Goal: Check status: Check status

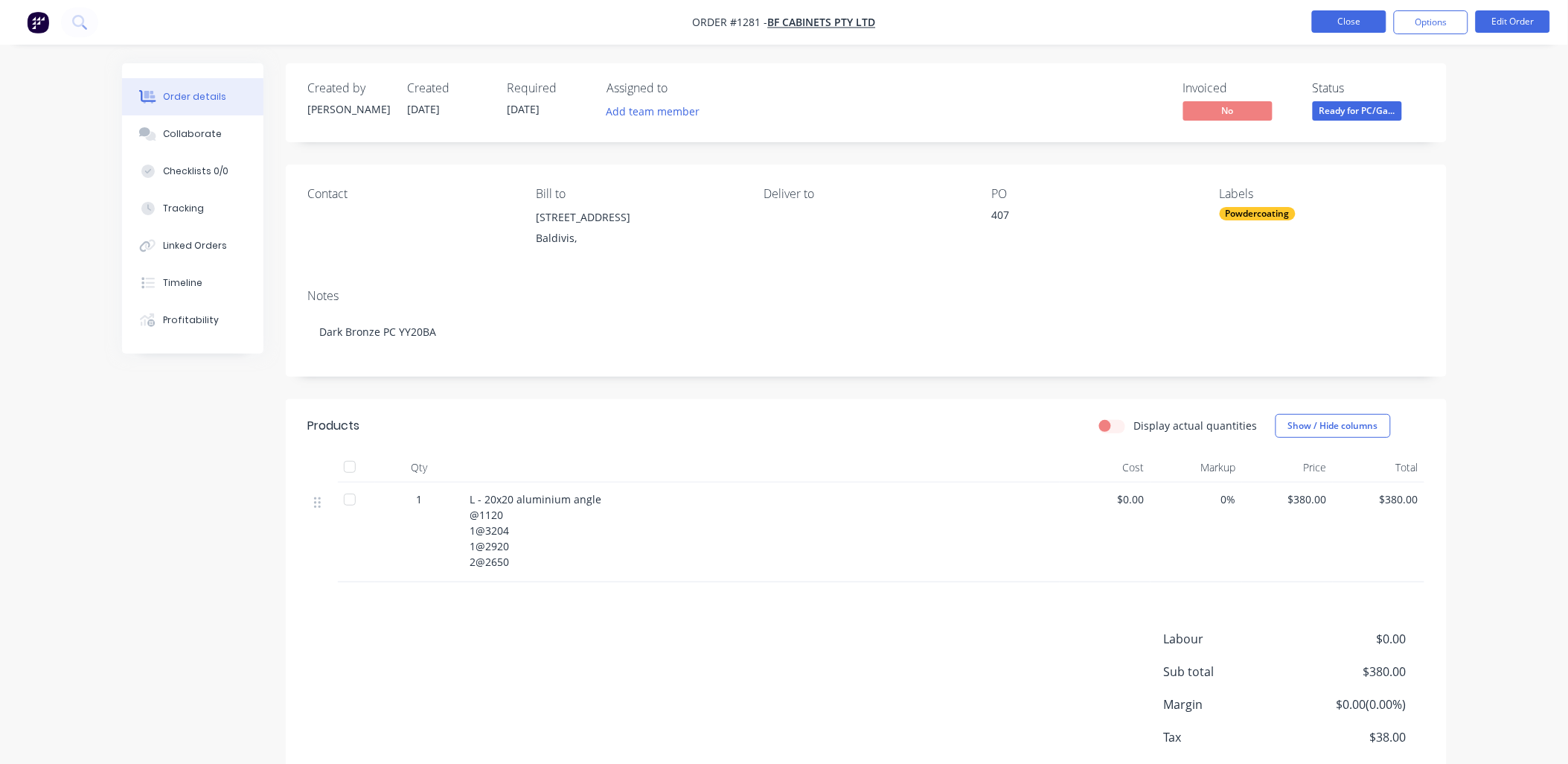
click at [1332, 21] on button "Close" at bounding box center [1349, 22] width 74 height 23
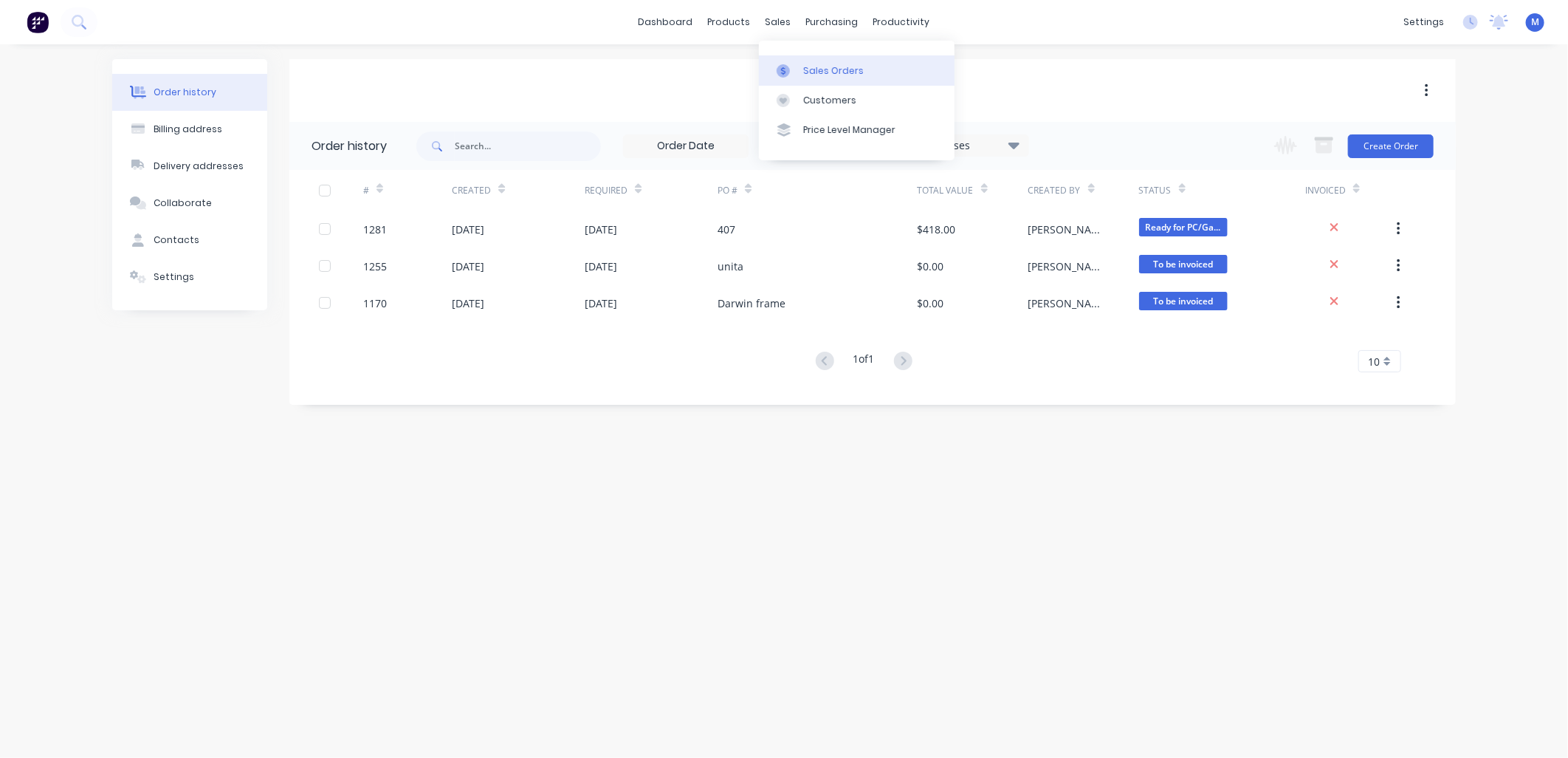
click at [796, 68] on div at bounding box center [787, 71] width 22 height 13
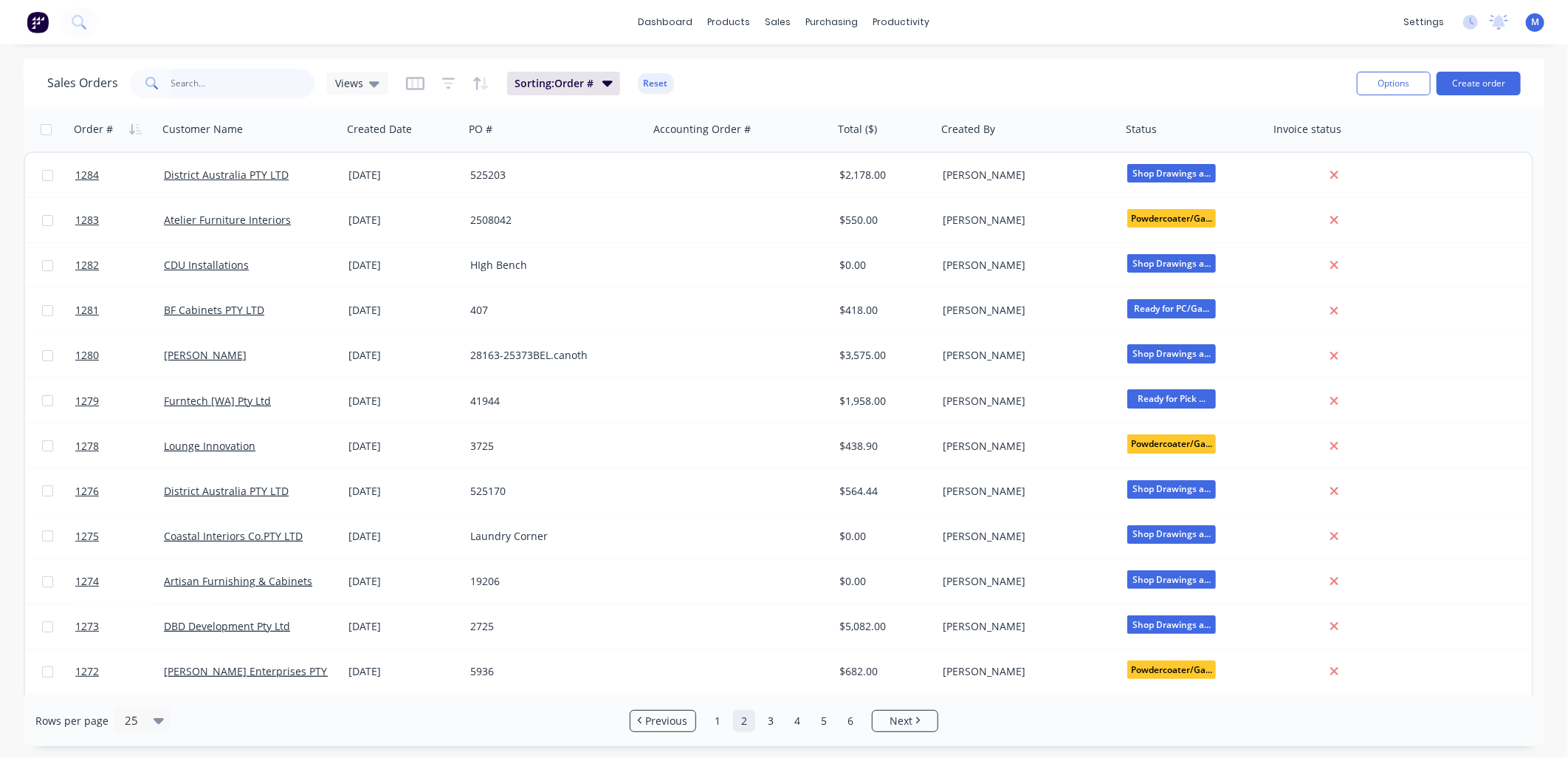
click at [185, 90] on input "text" at bounding box center [243, 83] width 144 height 30
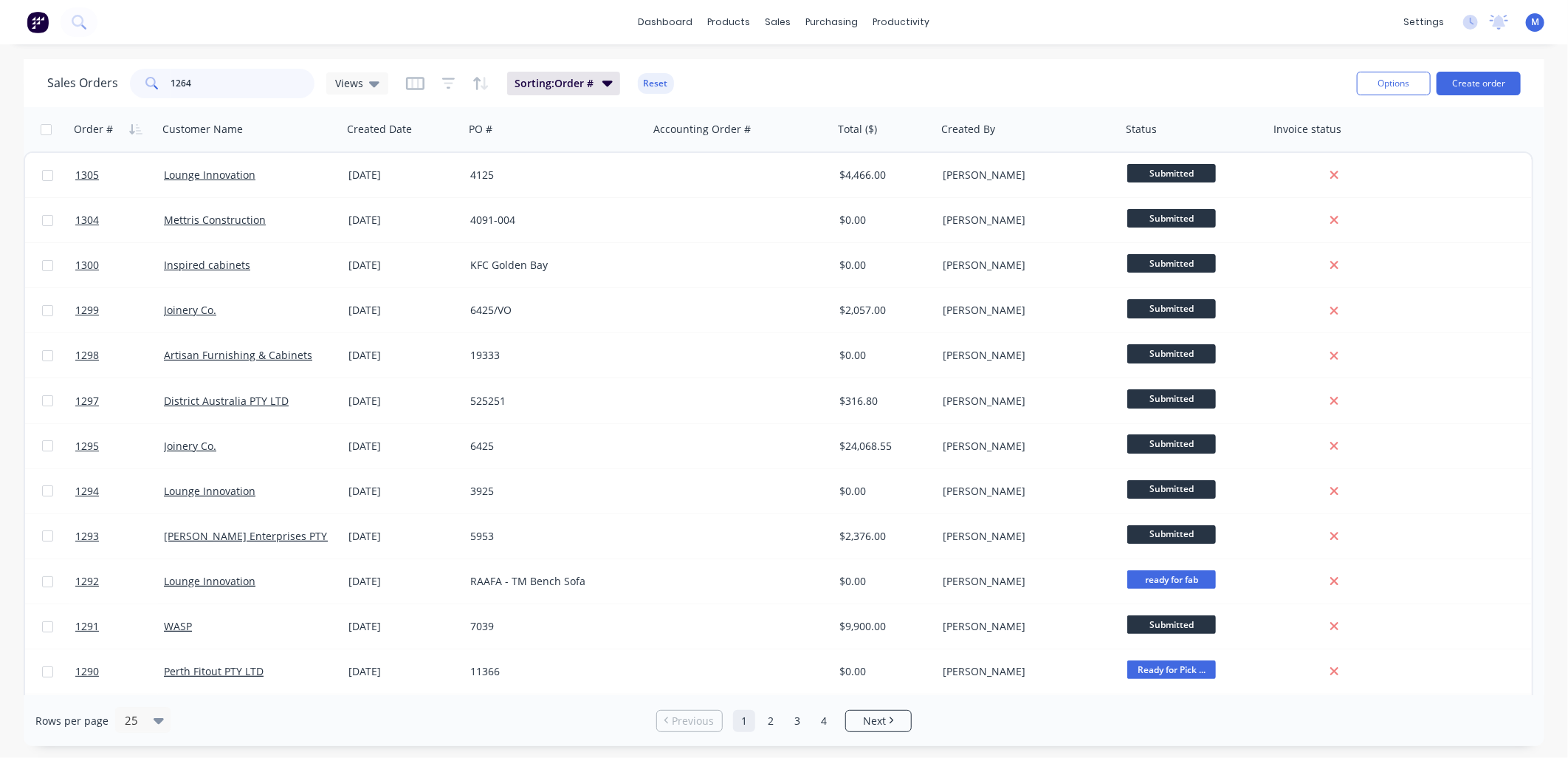
type input "1264"
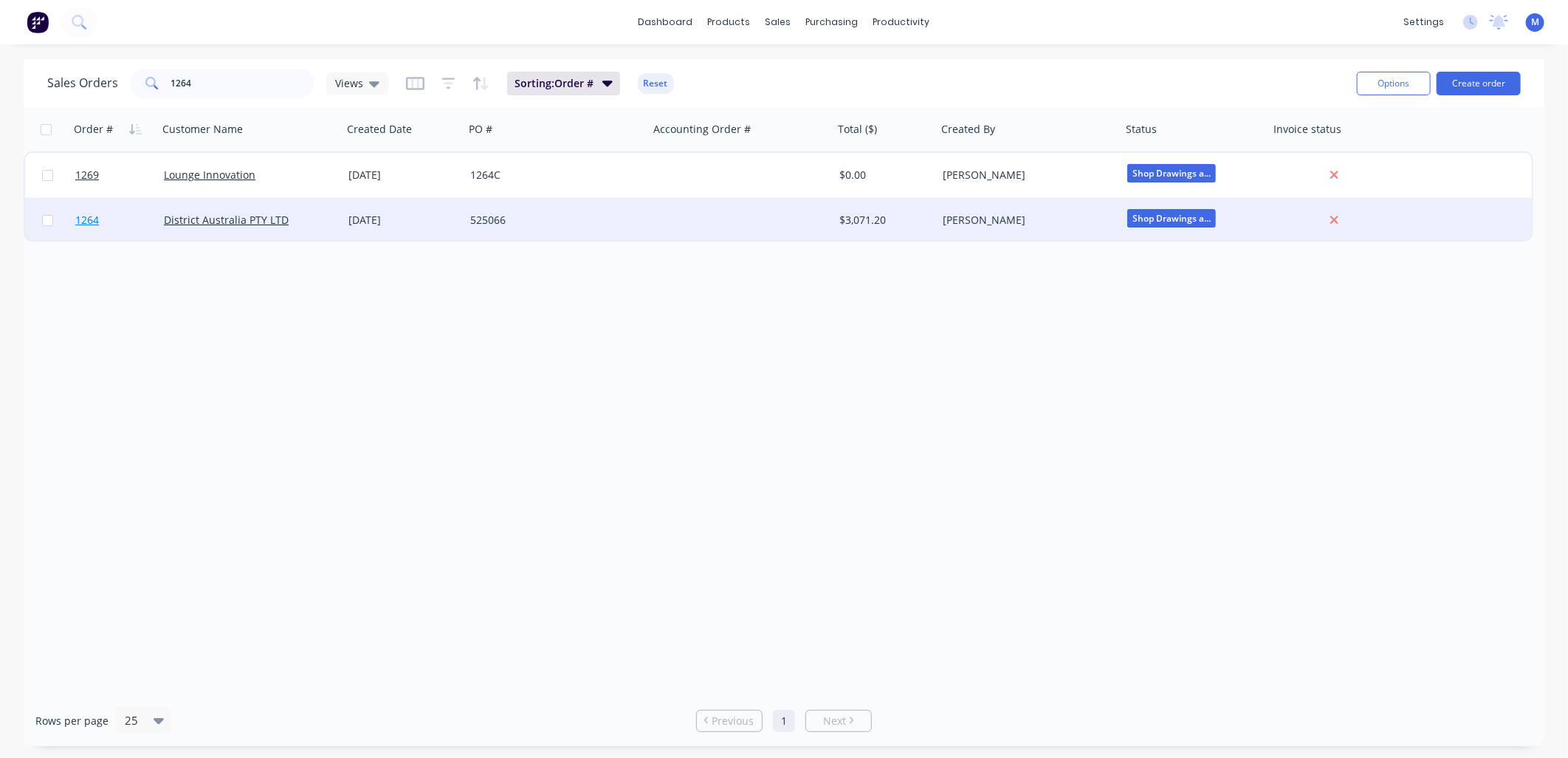
click at [92, 216] on span "1264" at bounding box center [87, 220] width 23 height 14
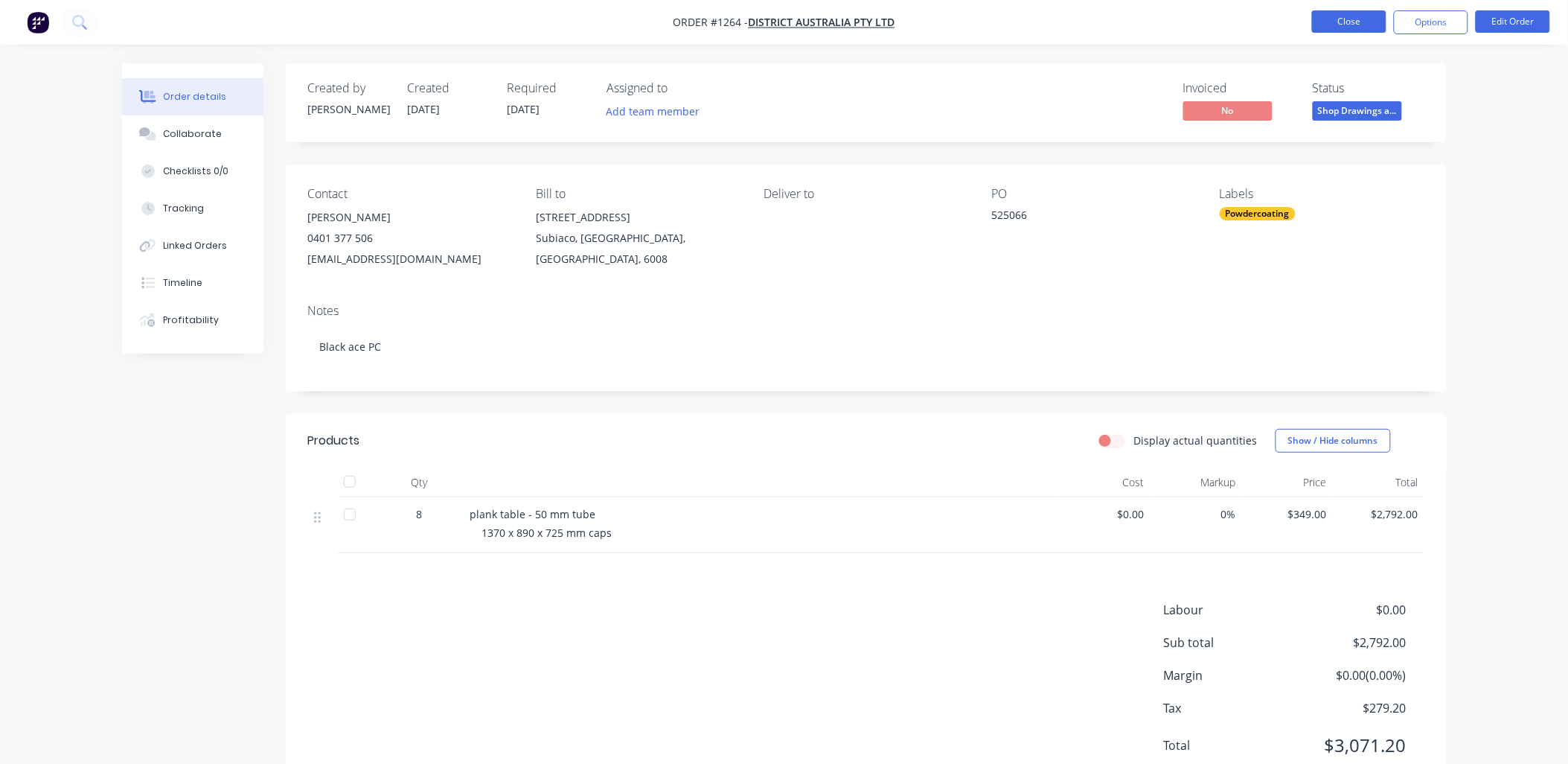
click at [1351, 24] on button "Close" at bounding box center [1349, 22] width 74 height 23
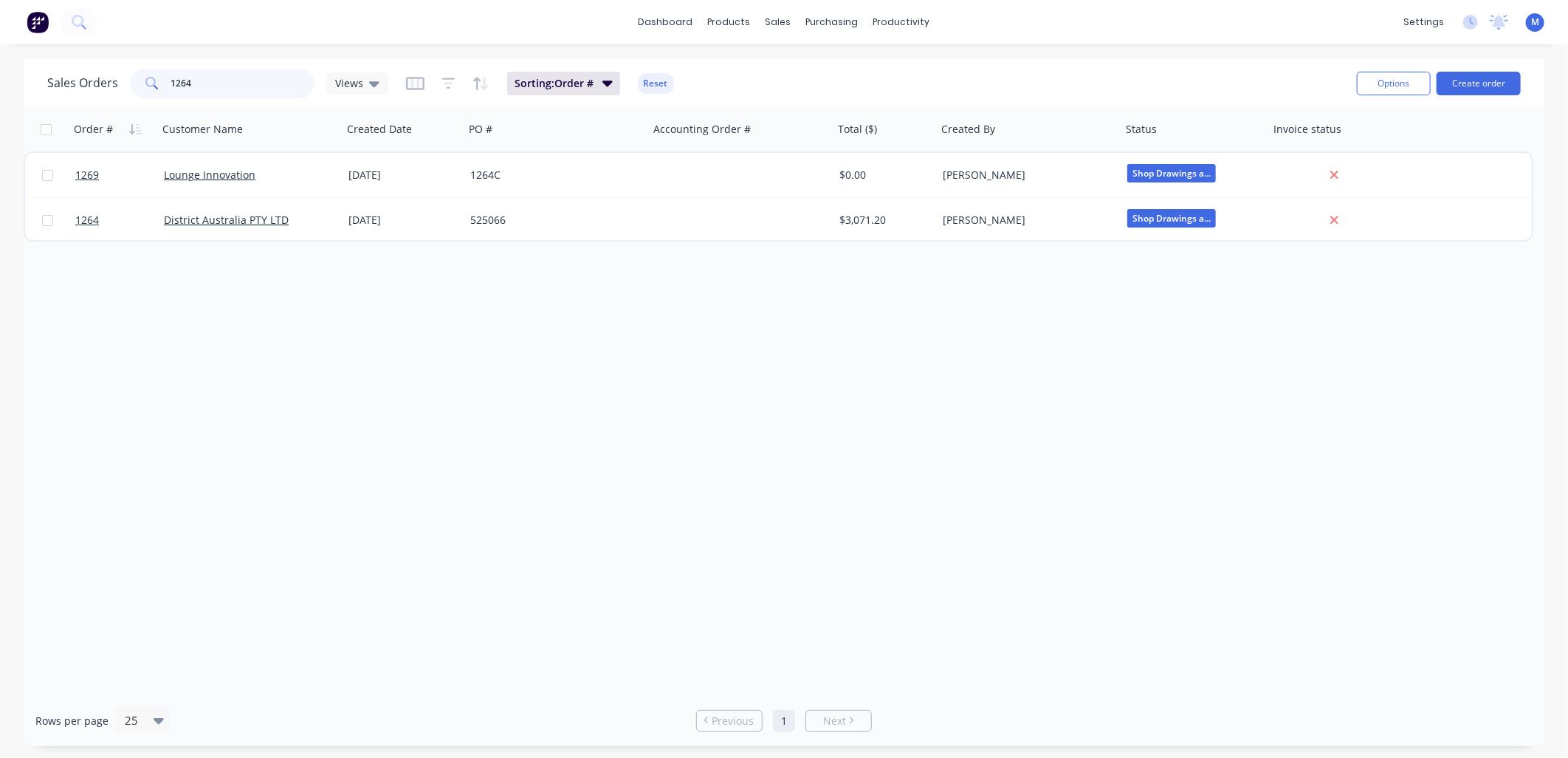
drag, startPoint x: 213, startPoint y: 84, endPoint x: 161, endPoint y: 84, distance: 52.0
click at [161, 84] on div "1264" at bounding box center [223, 83] width 185 height 30
drag, startPoint x: 201, startPoint y: 83, endPoint x: 157, endPoint y: 83, distance: 44.0
click at [157, 83] on div "1228" at bounding box center [223, 83] width 185 height 30
type input "1290"
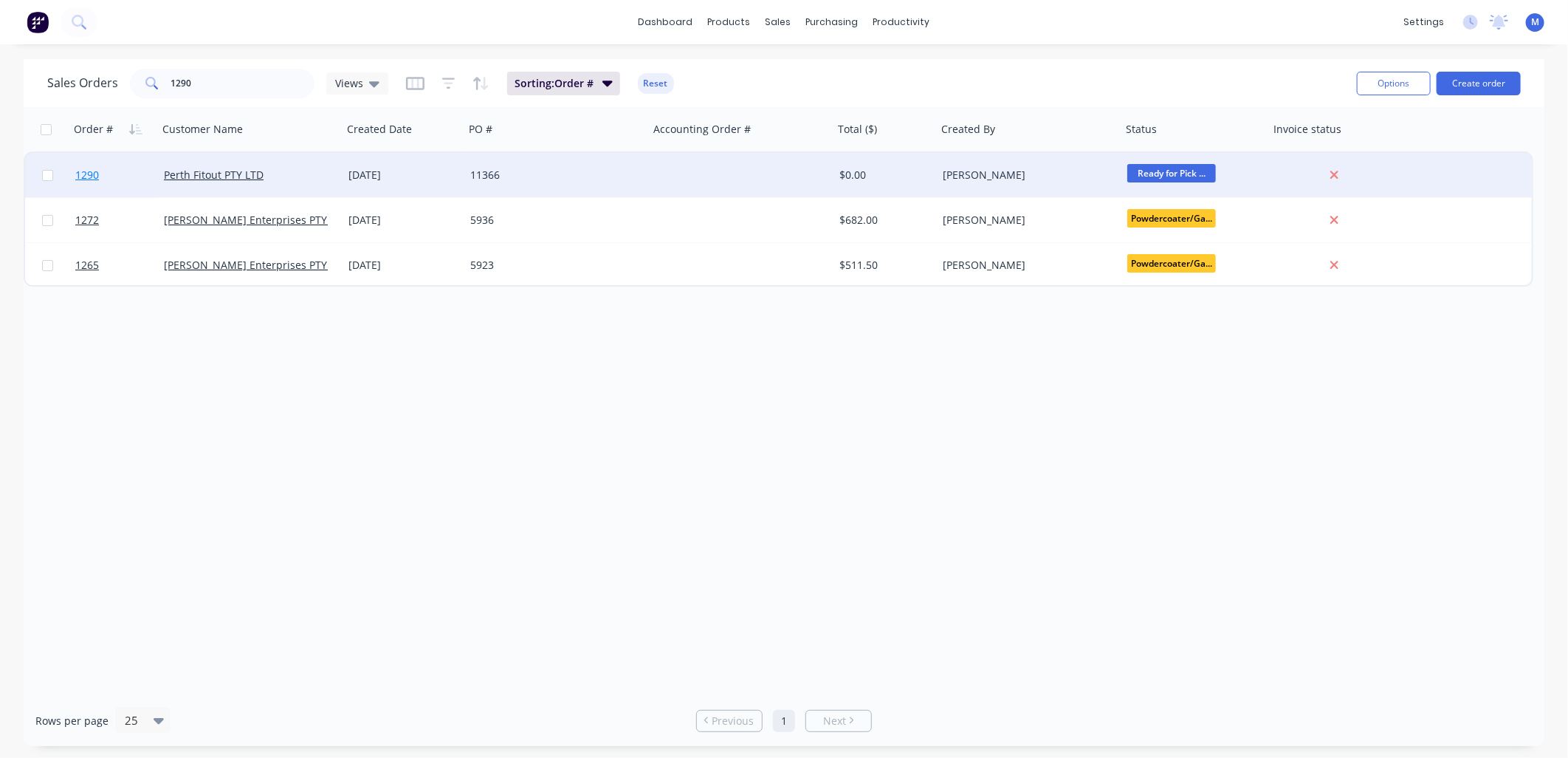
click at [93, 172] on span "1290" at bounding box center [87, 175] width 23 height 14
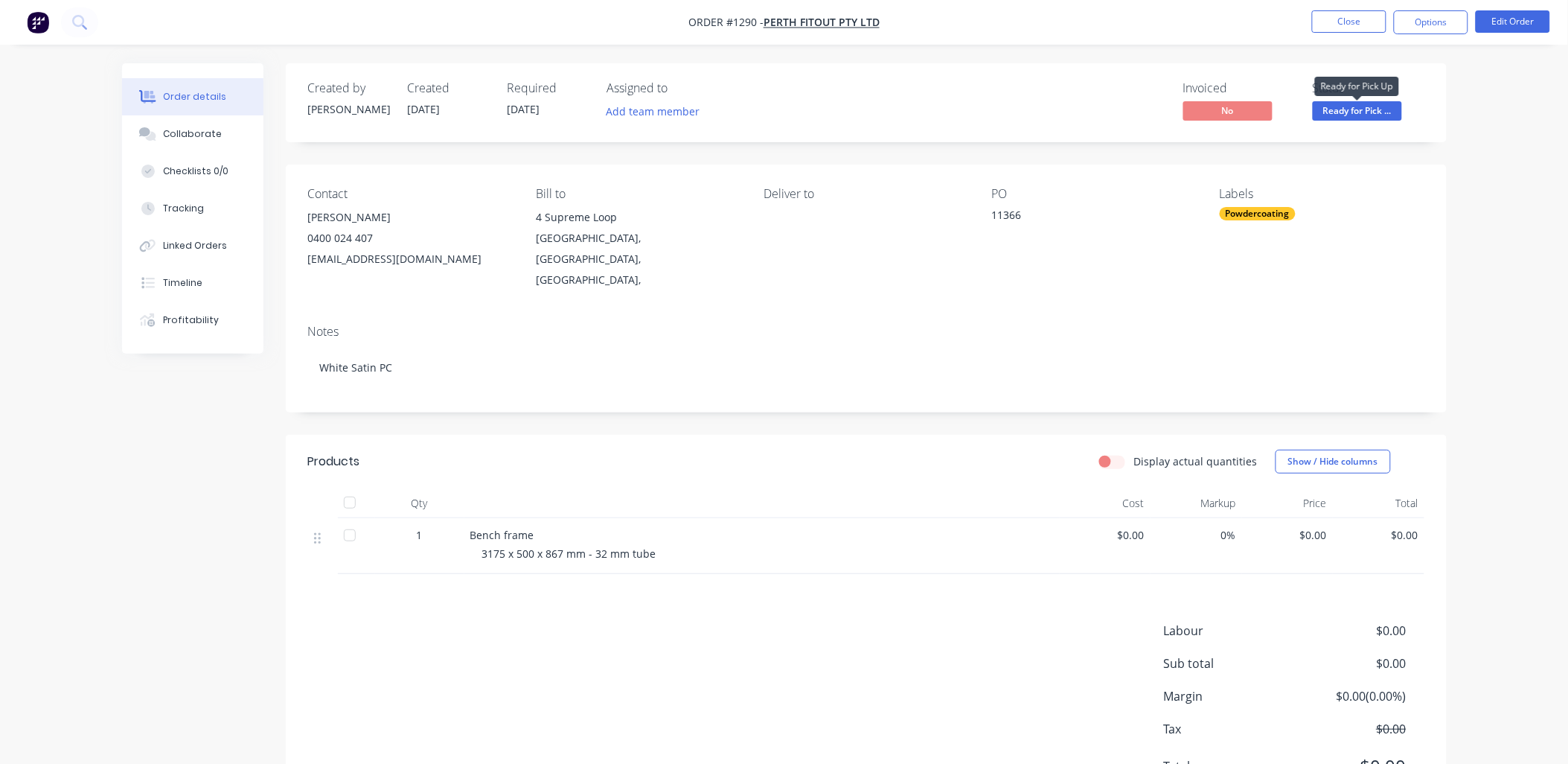
click at [1348, 110] on span "Ready for Pick ..." at bounding box center [1357, 110] width 90 height 19
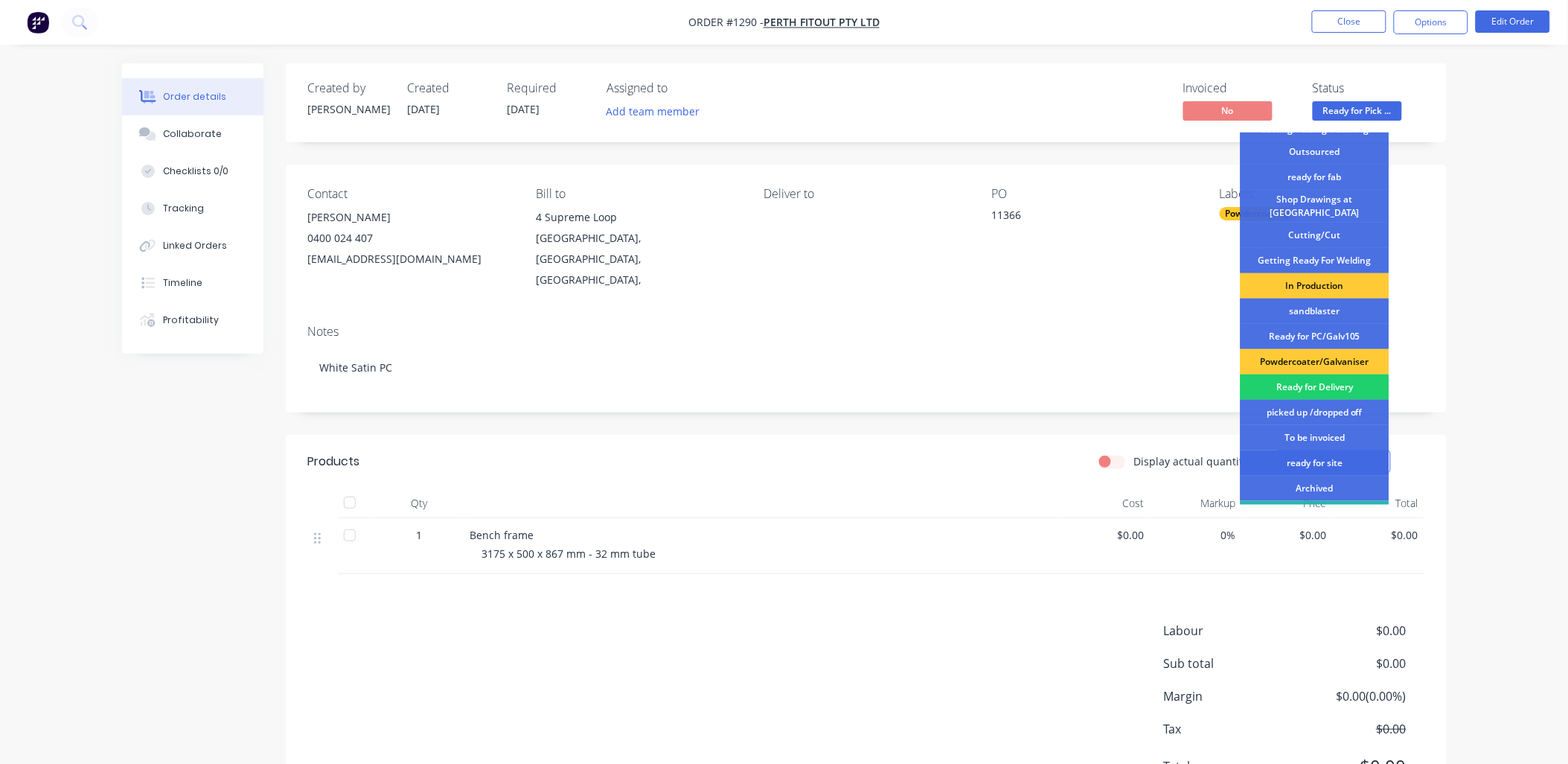
scroll to position [166, 0]
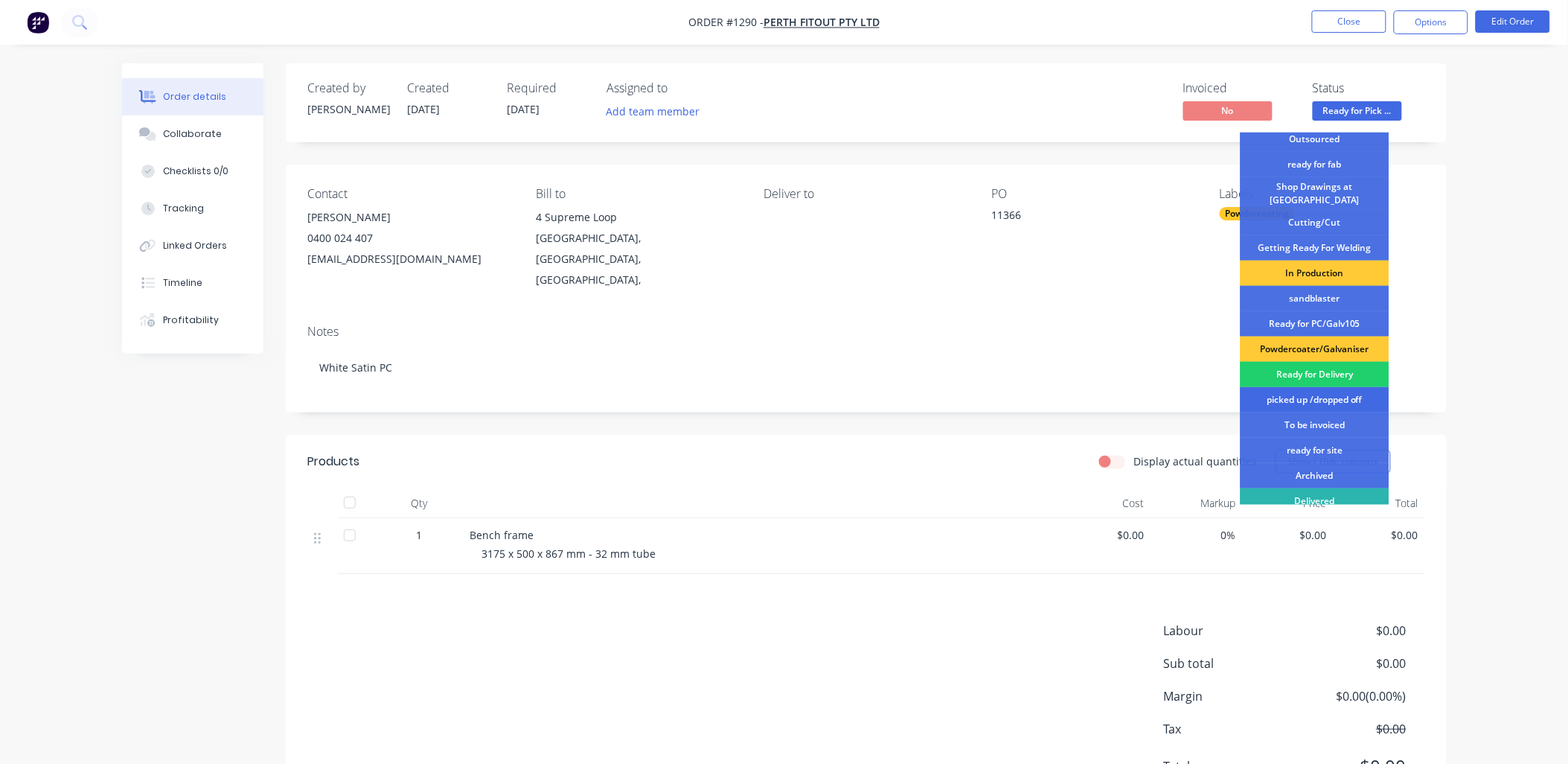
click at [1322, 393] on div "picked up /dropped off" at bounding box center [1315, 400] width 149 height 25
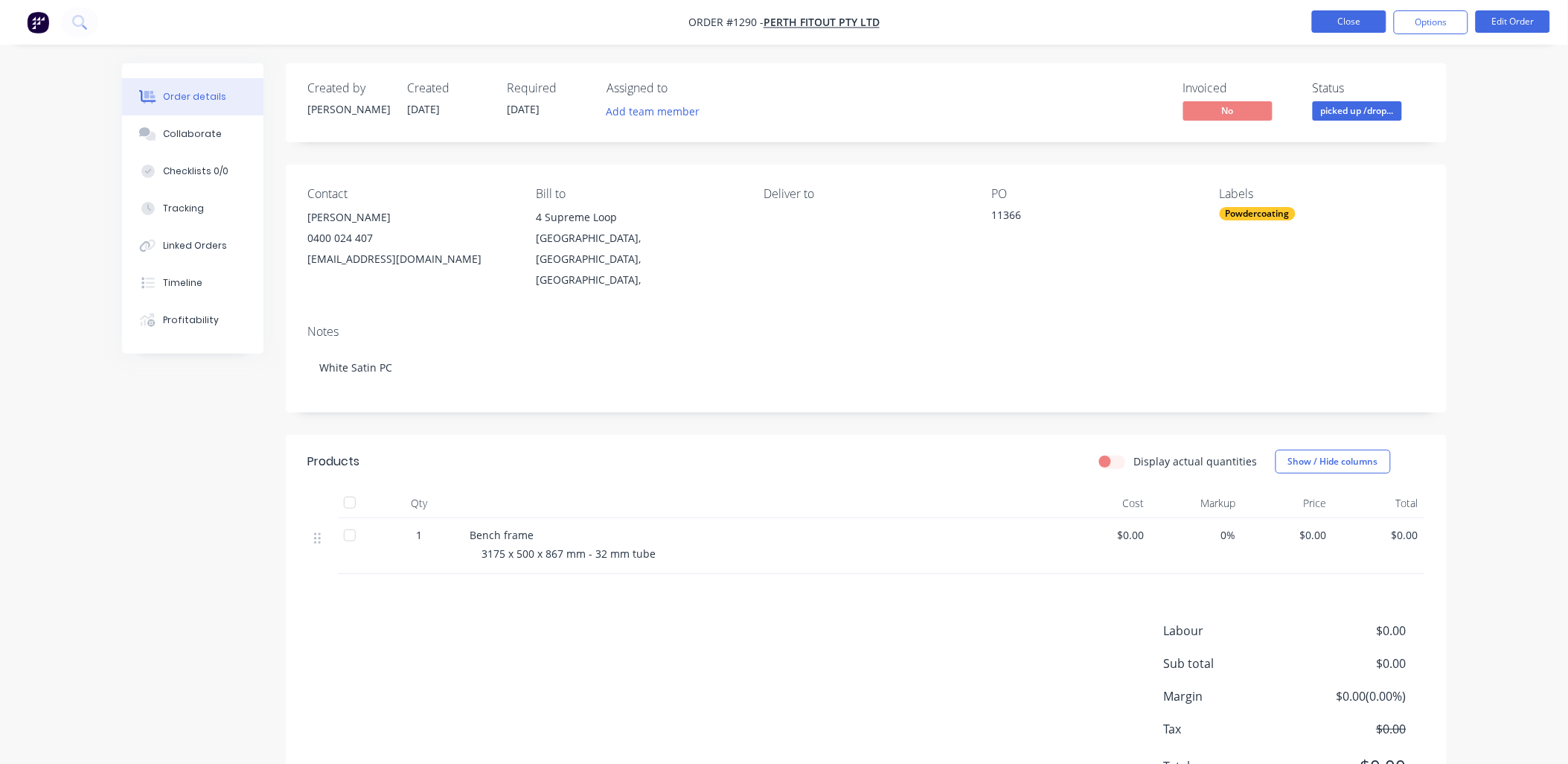
click at [1326, 24] on button "Close" at bounding box center [1349, 22] width 74 height 23
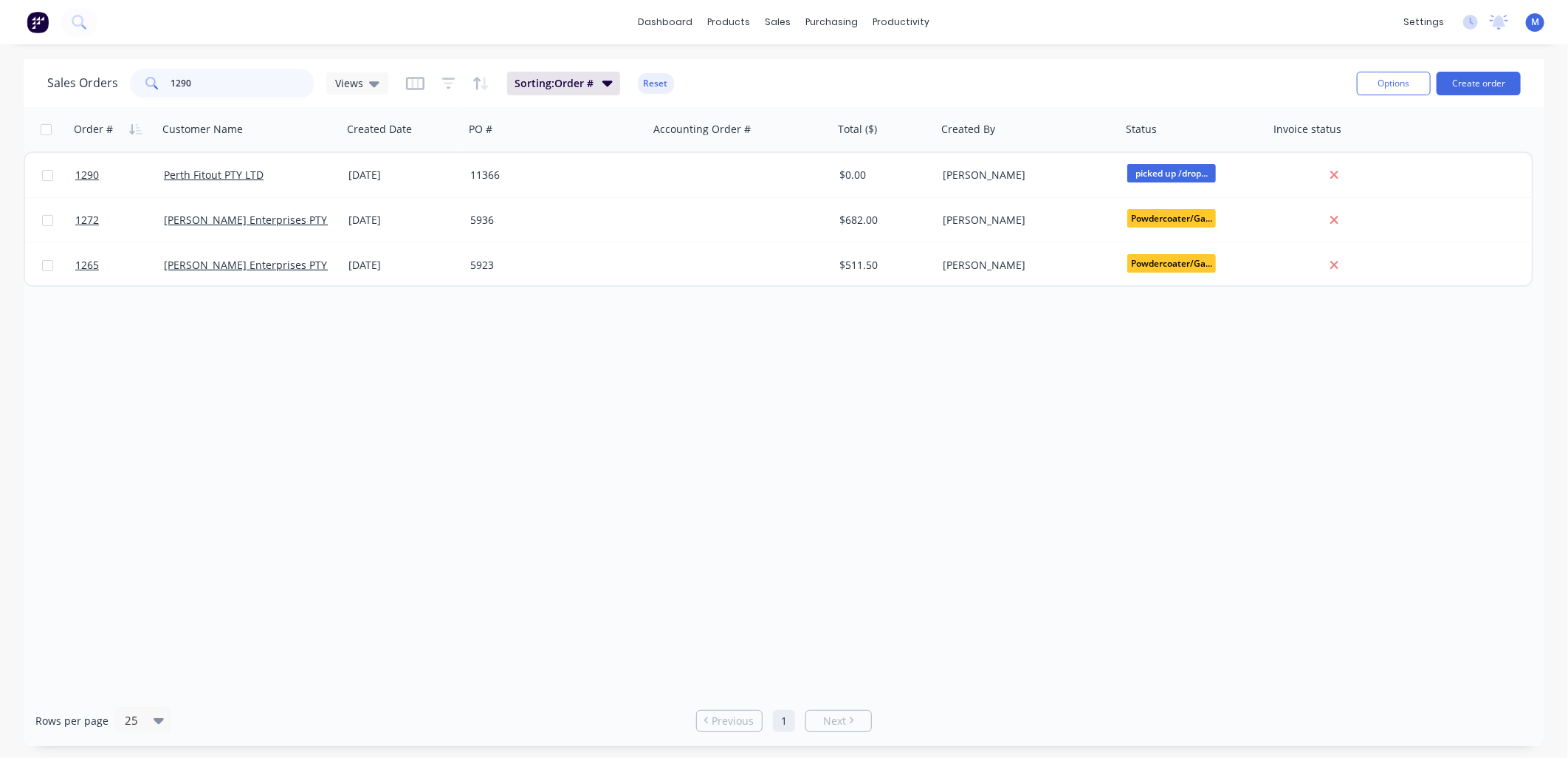
drag, startPoint x: 213, startPoint y: 84, endPoint x: 137, endPoint y: 90, distance: 76.2
click at [153, 90] on div "1290" at bounding box center [223, 83] width 185 height 30
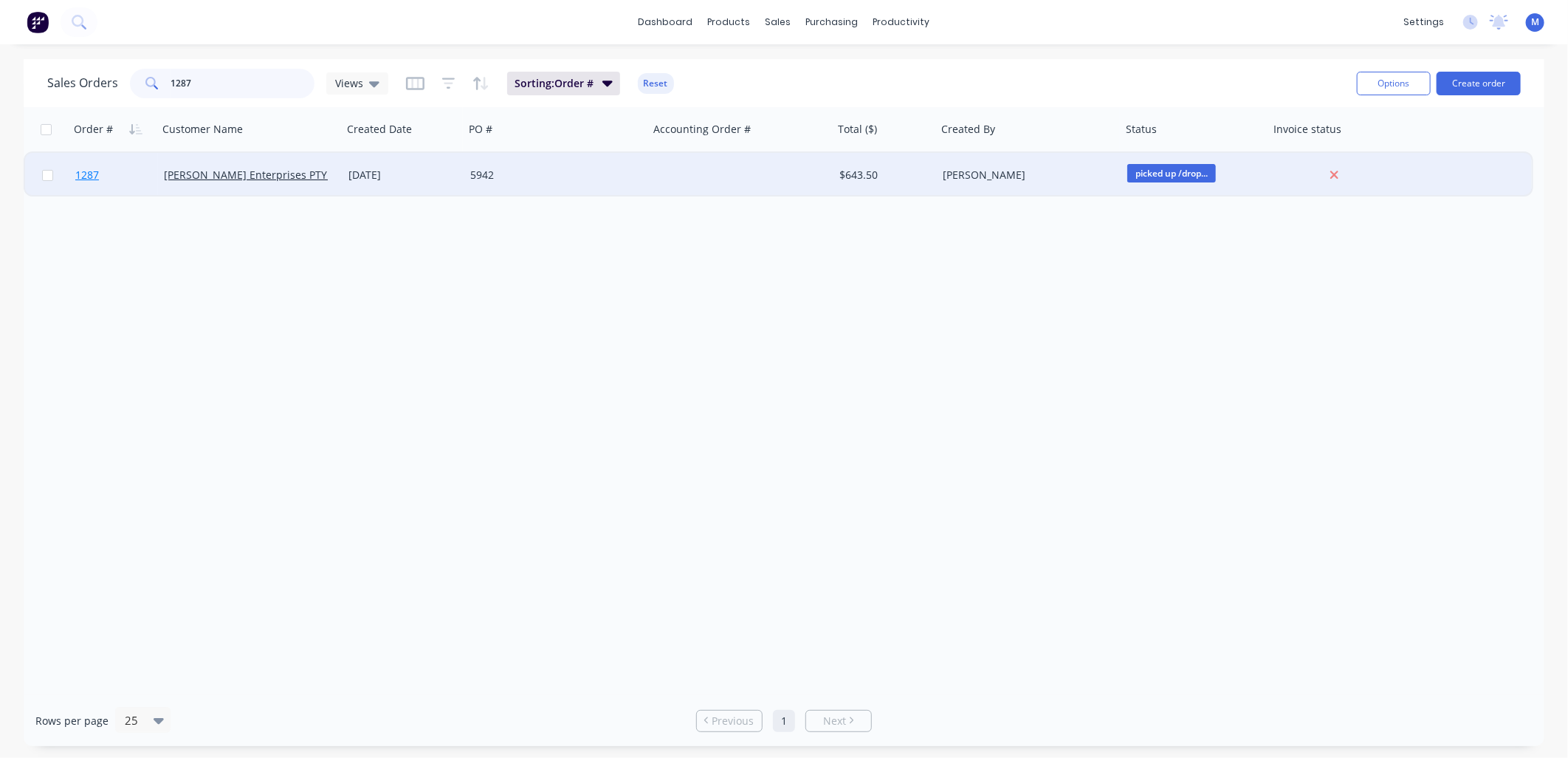
type input "1287"
click at [89, 172] on span "1287" at bounding box center [87, 175] width 23 height 14
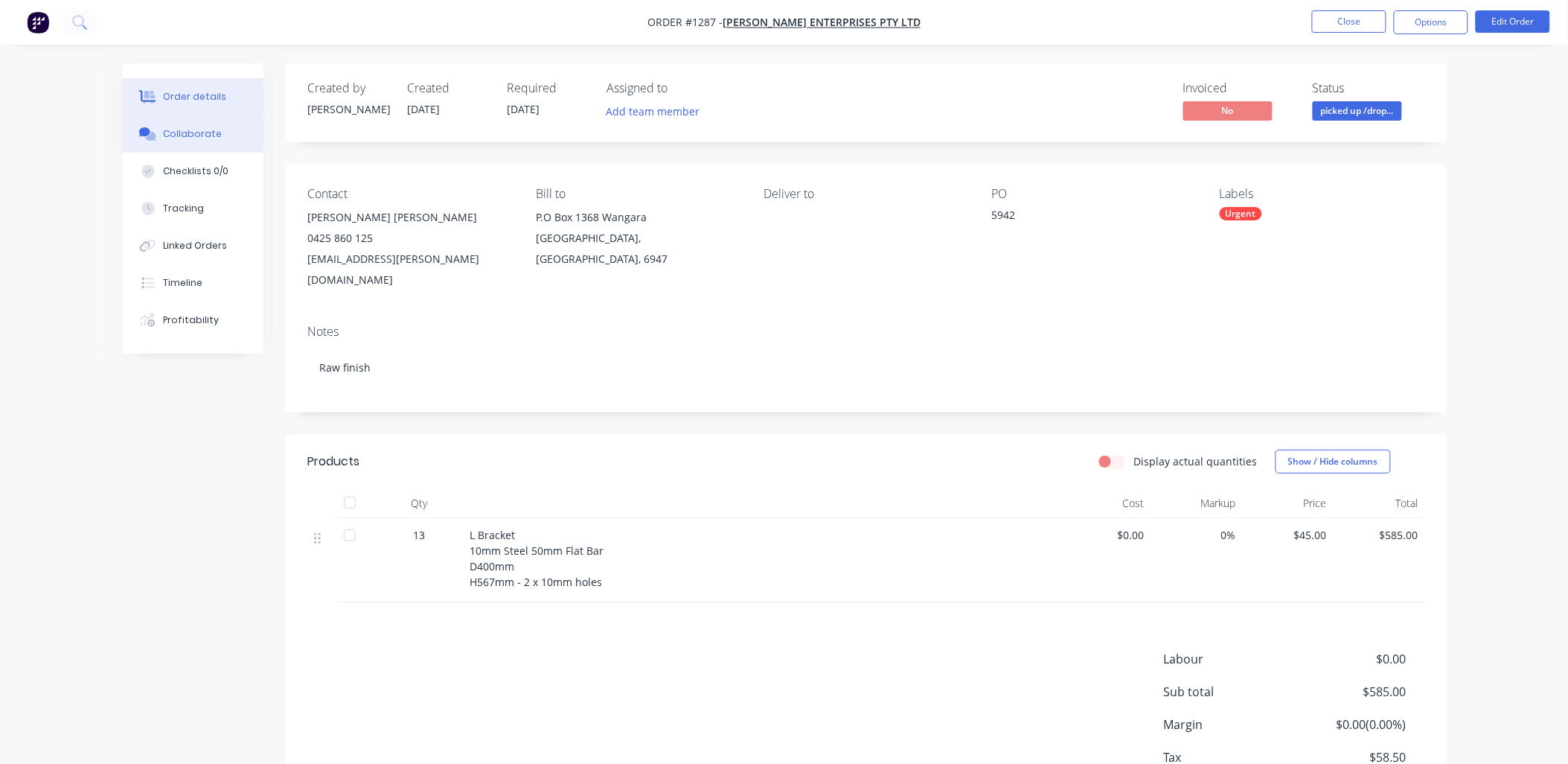
click at [189, 128] on div "Collaborate" at bounding box center [192, 134] width 59 height 14
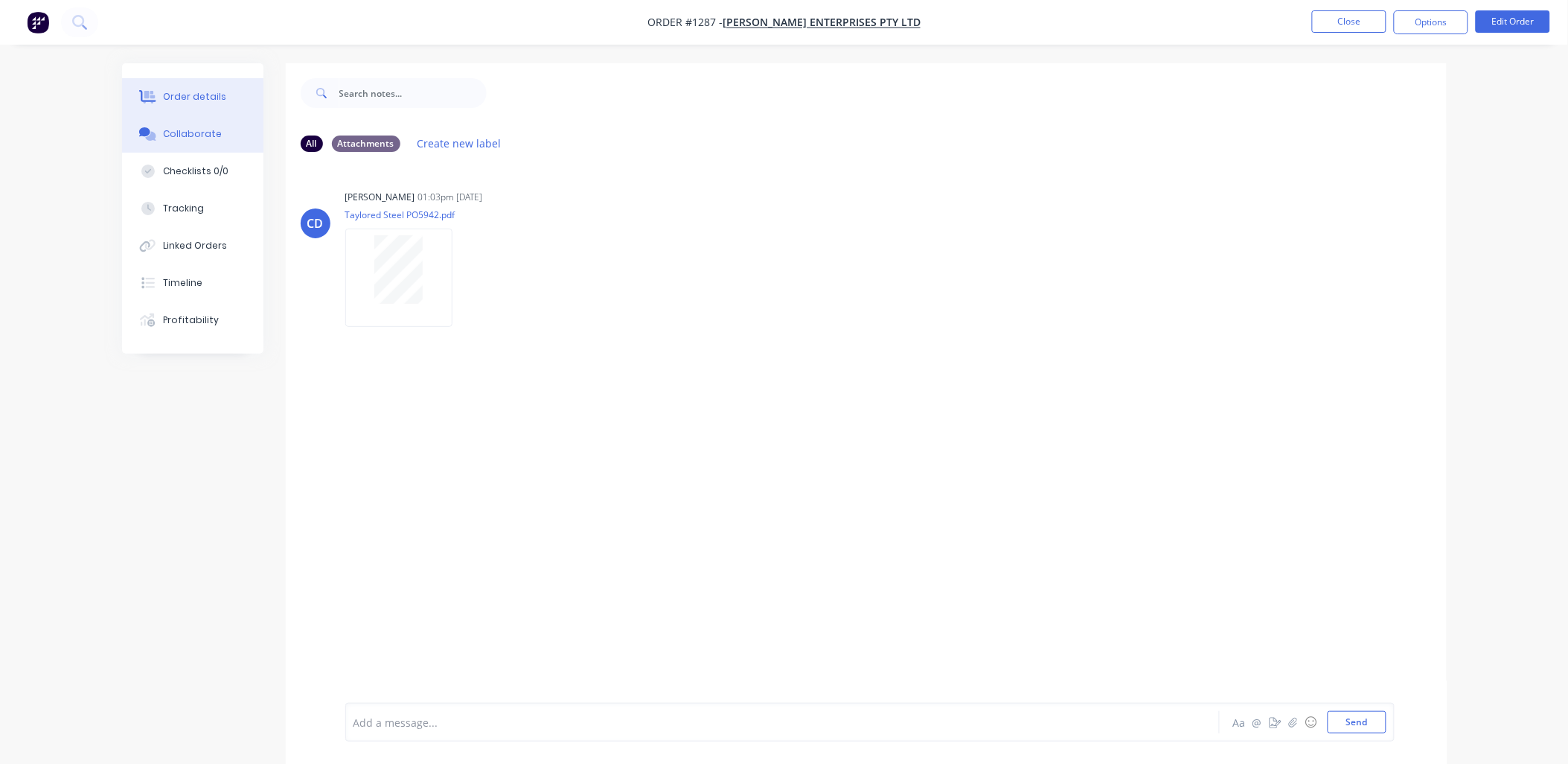
click at [196, 100] on div "Order details" at bounding box center [195, 97] width 63 height 14
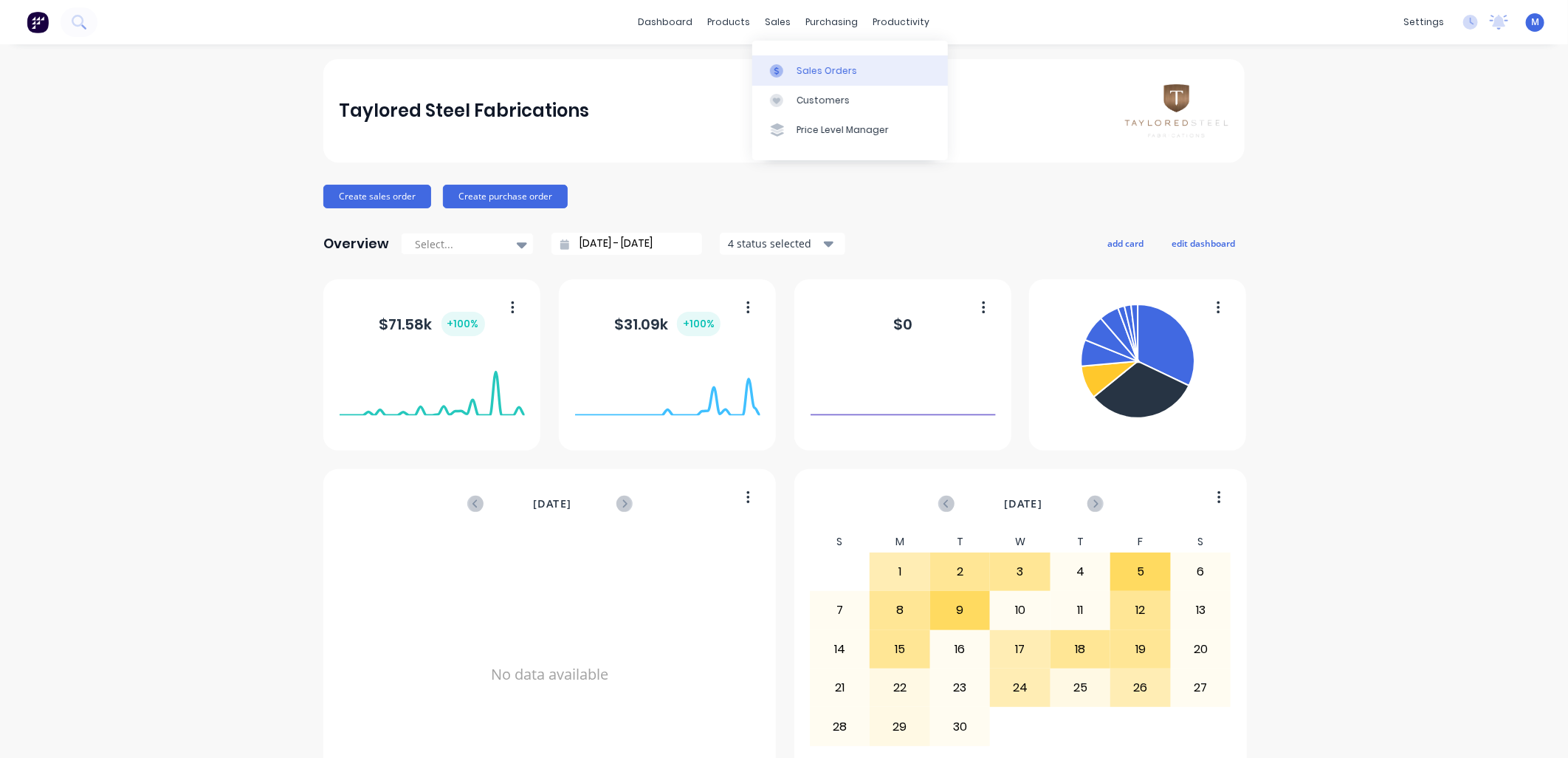
click at [780, 65] on icon at bounding box center [776, 71] width 13 height 13
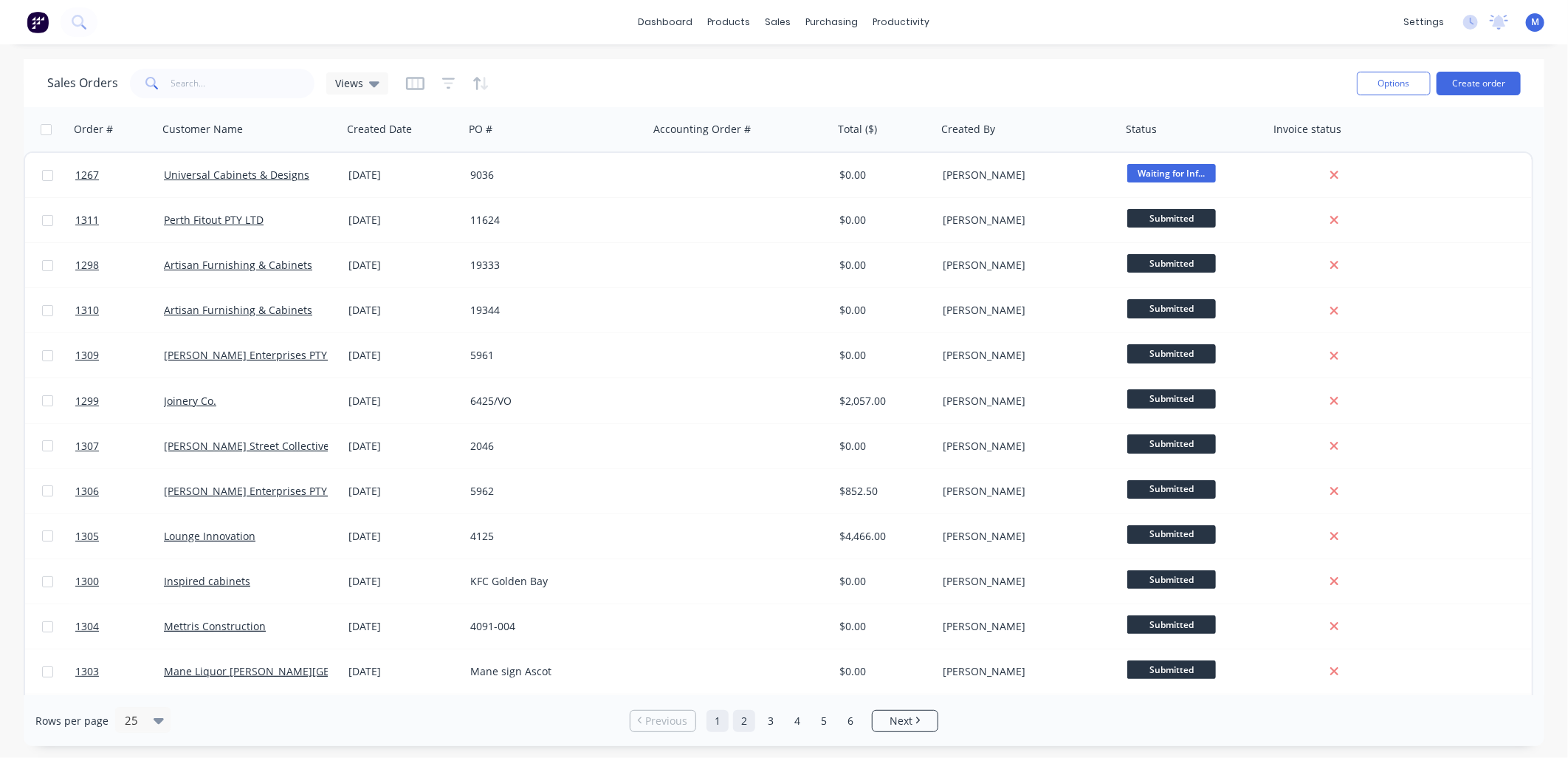
click at [739, 718] on link "2" at bounding box center [744, 720] width 22 height 22
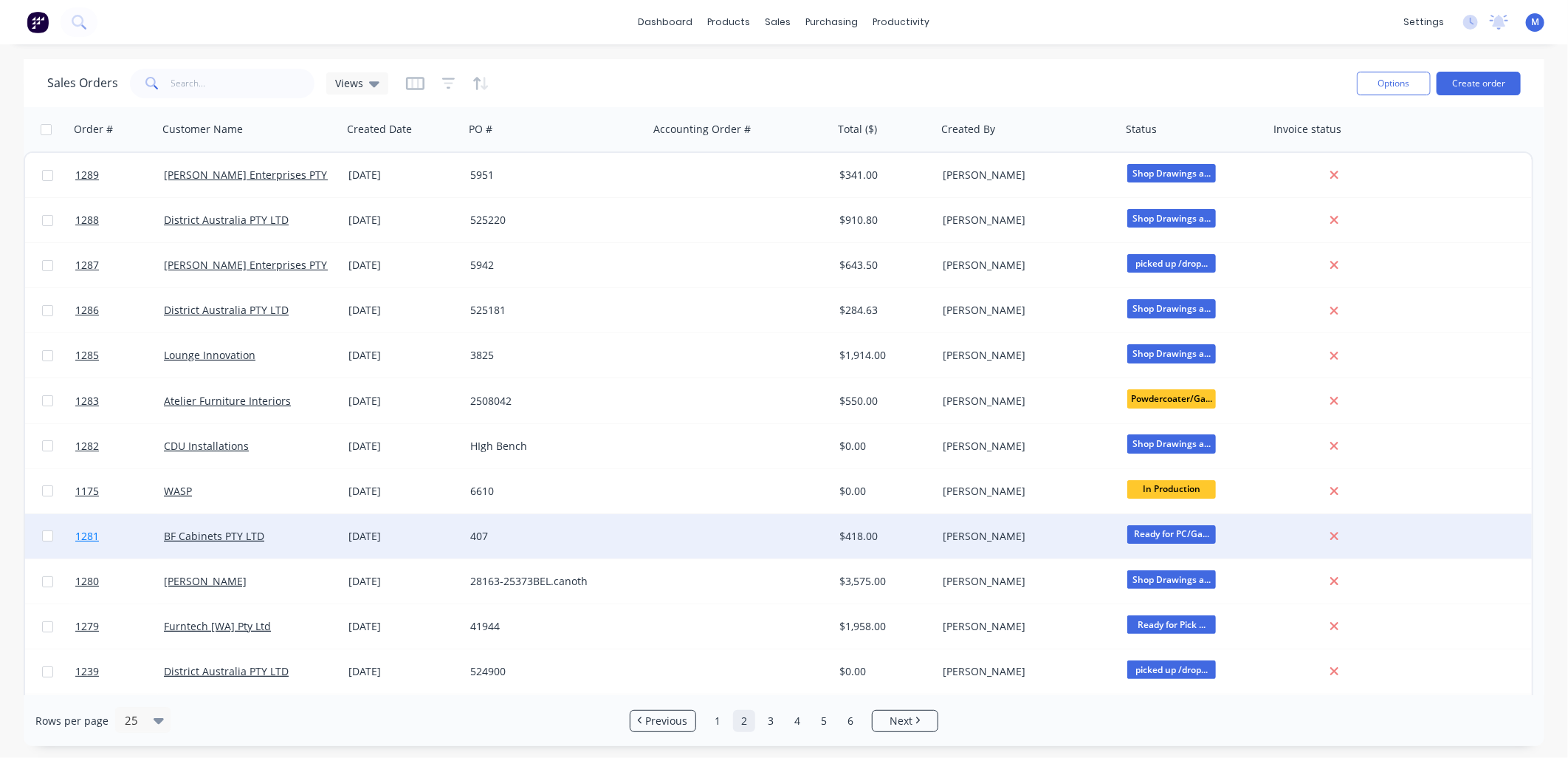
click at [82, 532] on span "1281" at bounding box center [87, 536] width 23 height 14
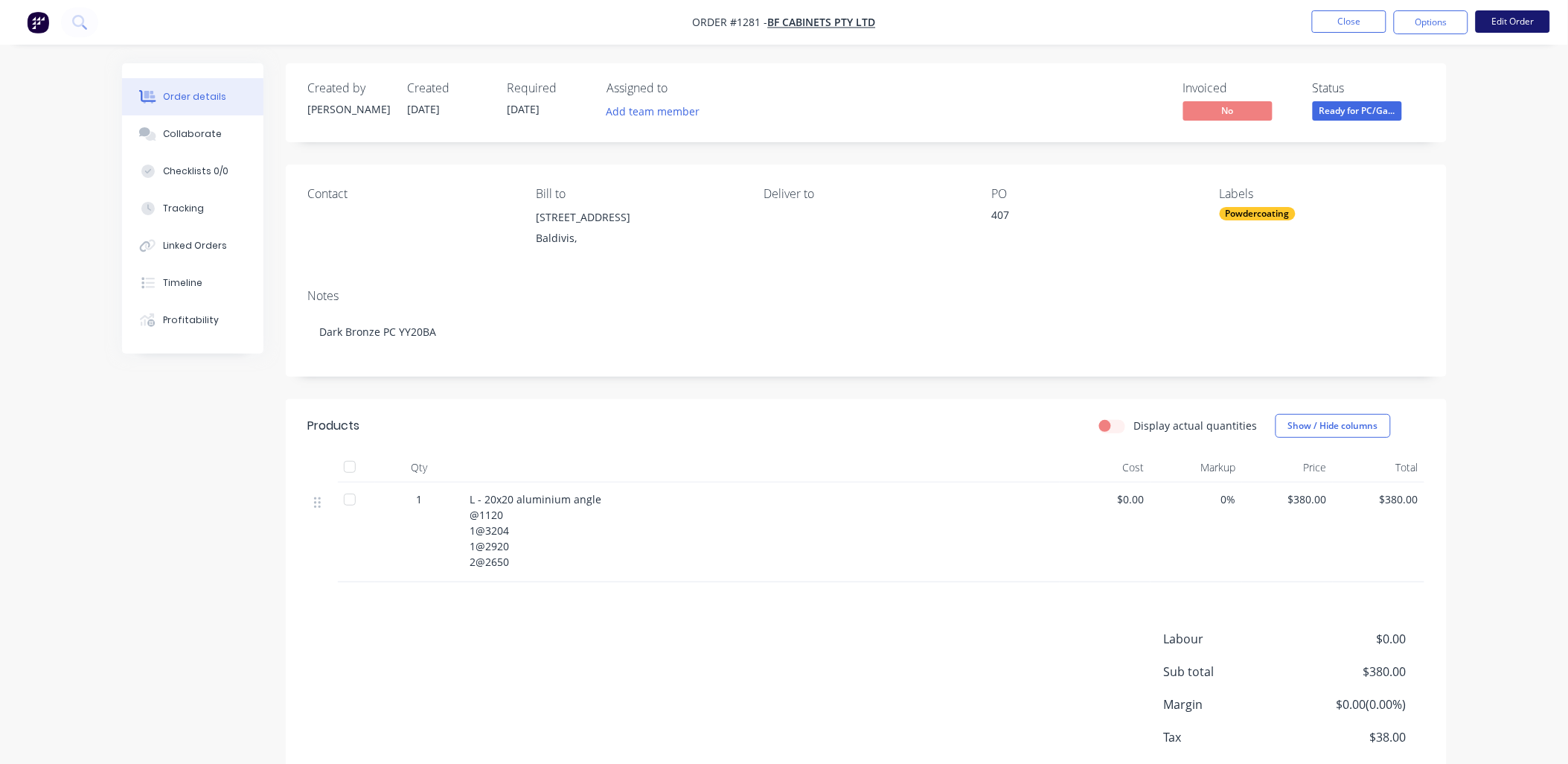
click at [1516, 16] on button "Edit Order" at bounding box center [1513, 22] width 74 height 23
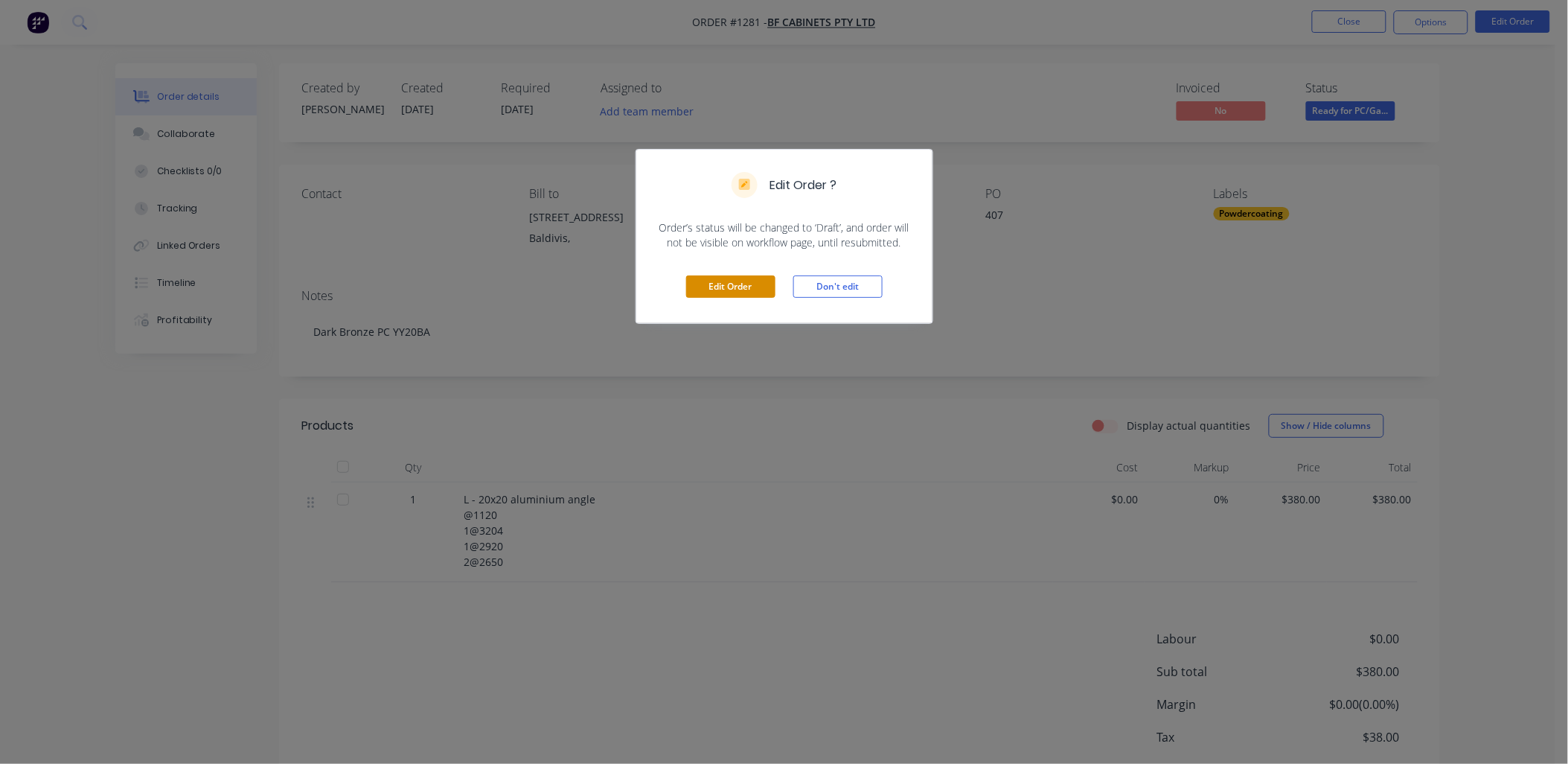
click at [708, 284] on button "Edit Order" at bounding box center [730, 286] width 90 height 23
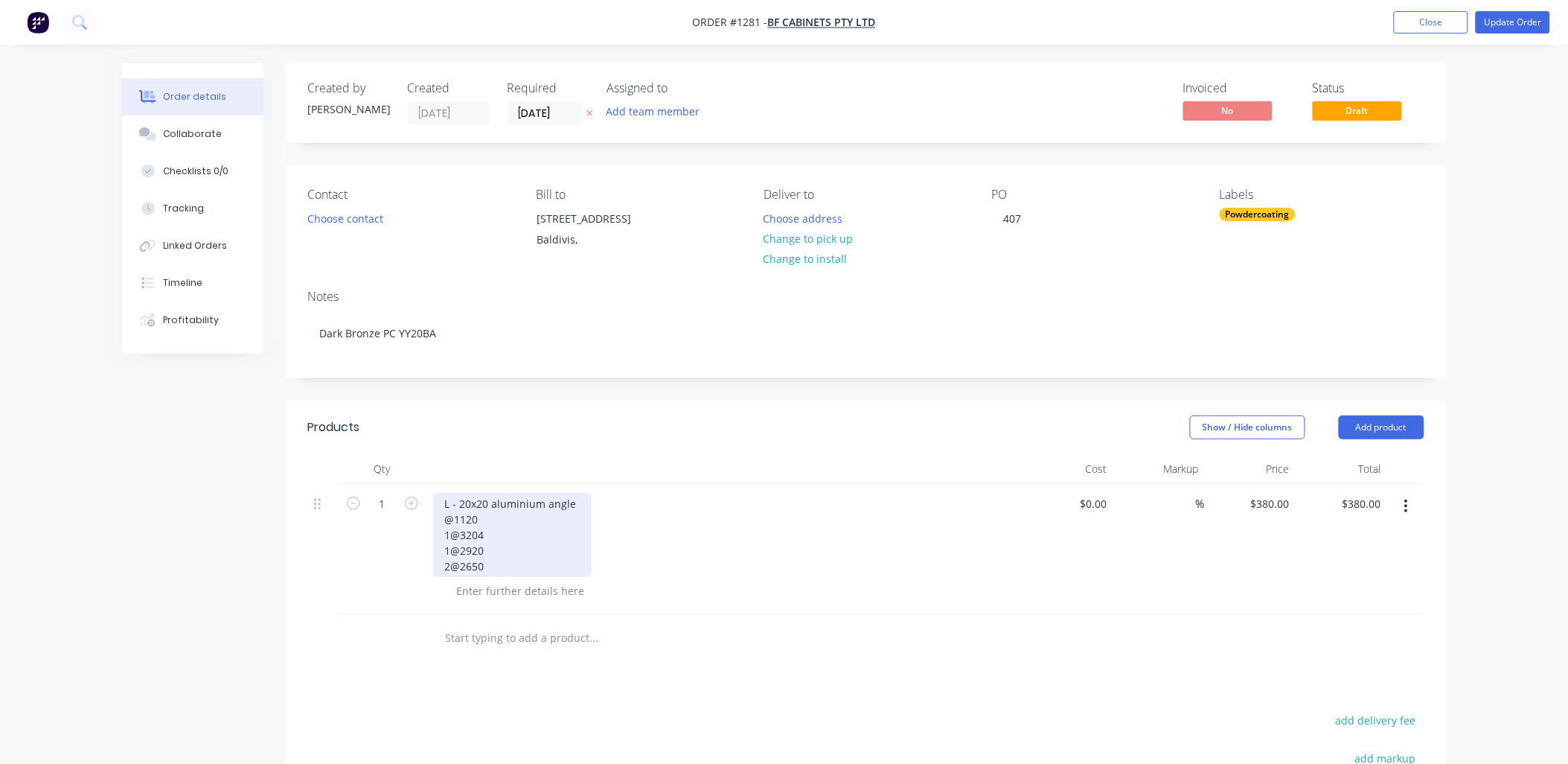
click at [448, 521] on div "L - 20x20 aluminium angle @1120 1@3204 1@2920 2@2650" at bounding box center [512, 535] width 158 height 84
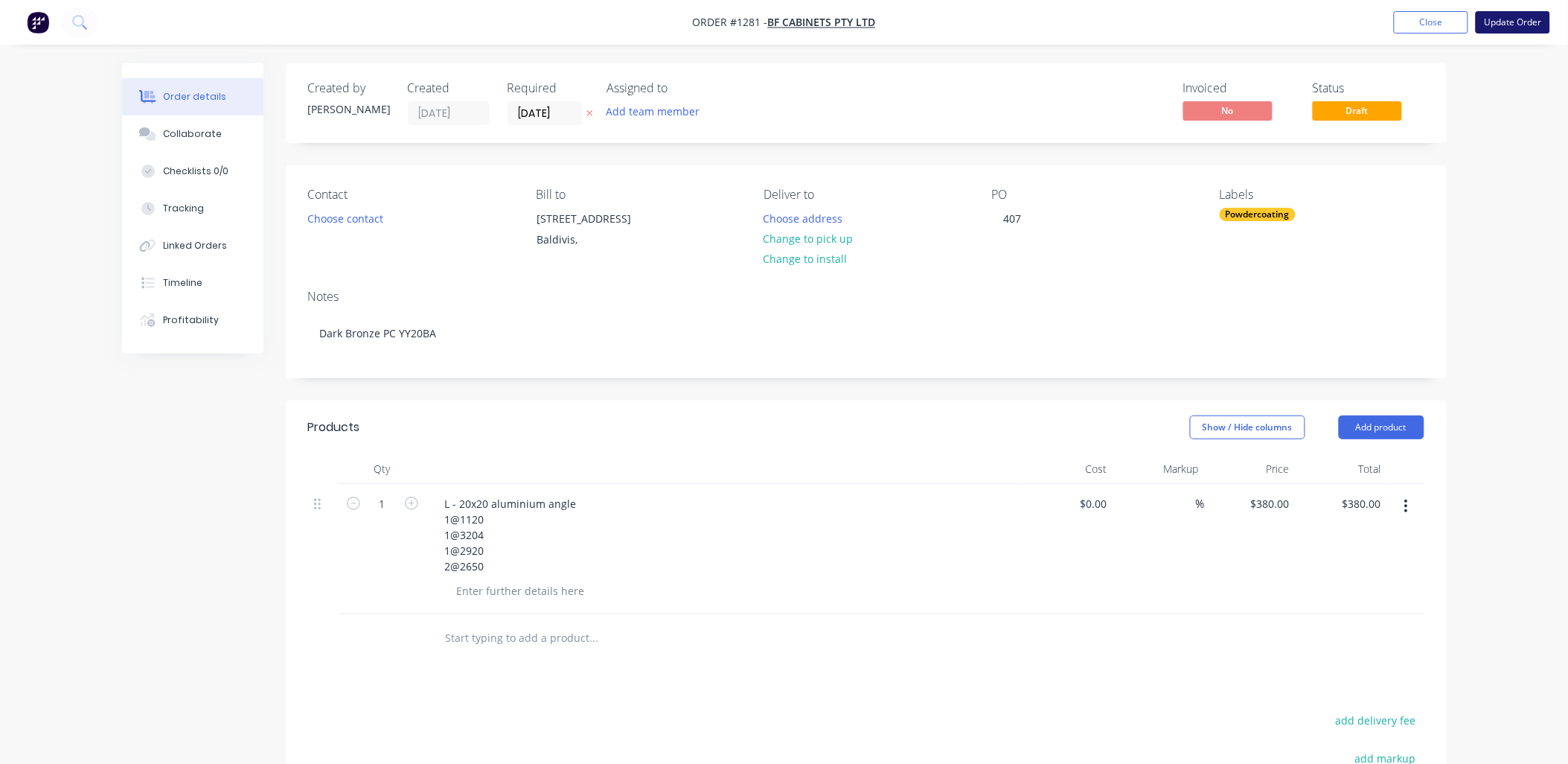
click at [1523, 20] on button "Update Order" at bounding box center [1513, 22] width 74 height 23
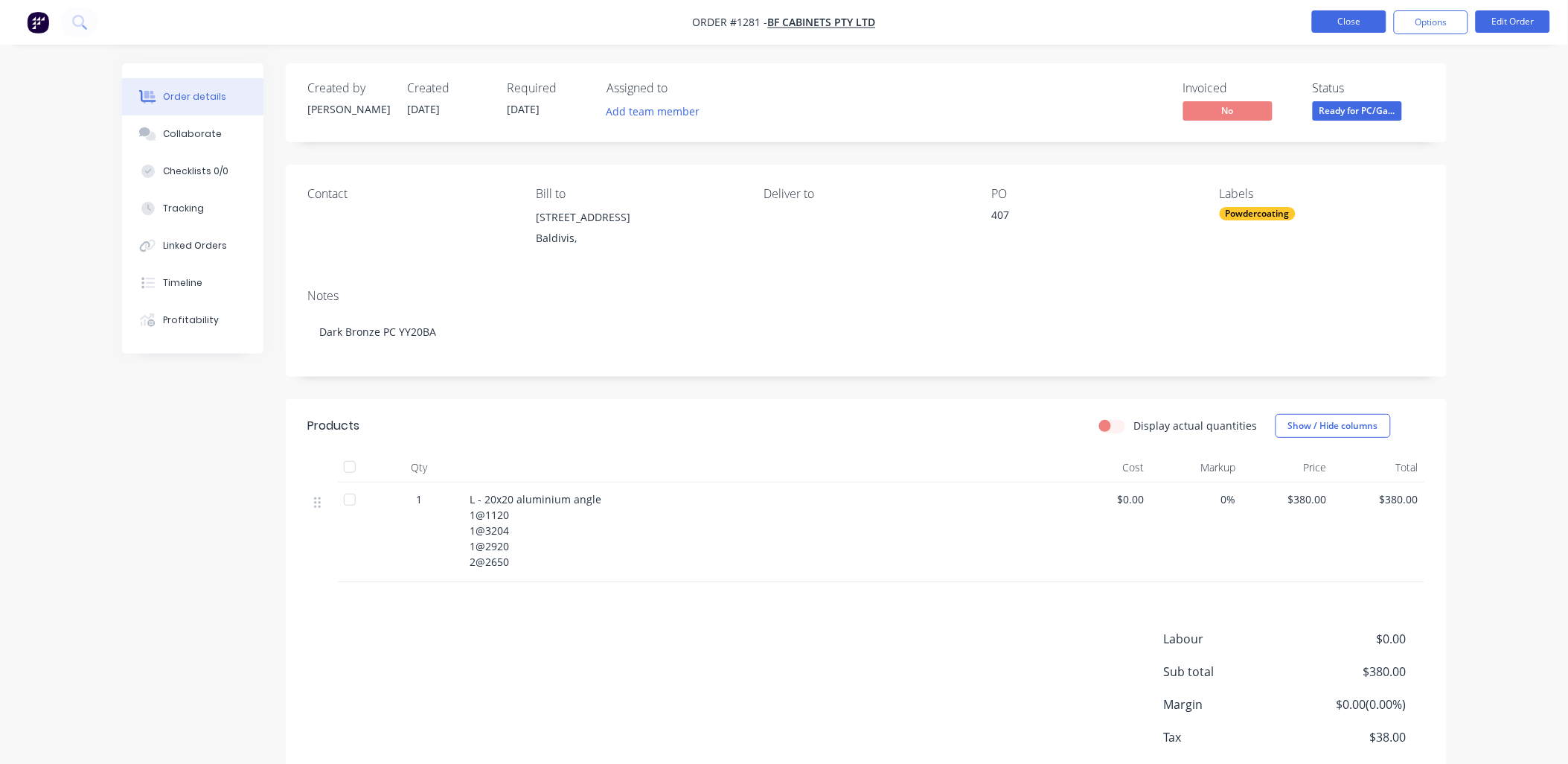
click at [1312, 18] on button "Close" at bounding box center [1349, 22] width 74 height 23
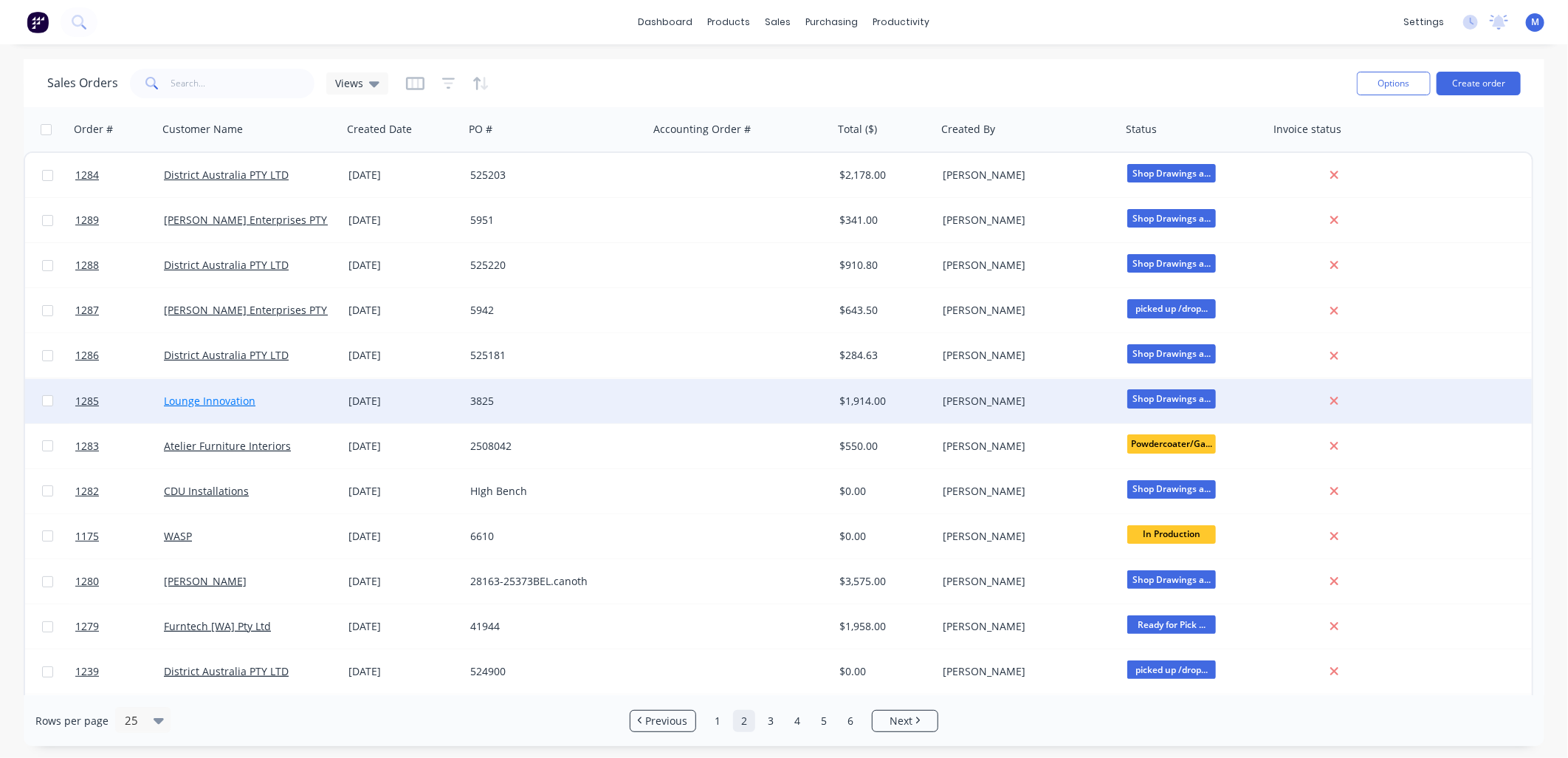
click at [230, 401] on link "Lounge Innovation" at bounding box center [210, 401] width 92 height 14
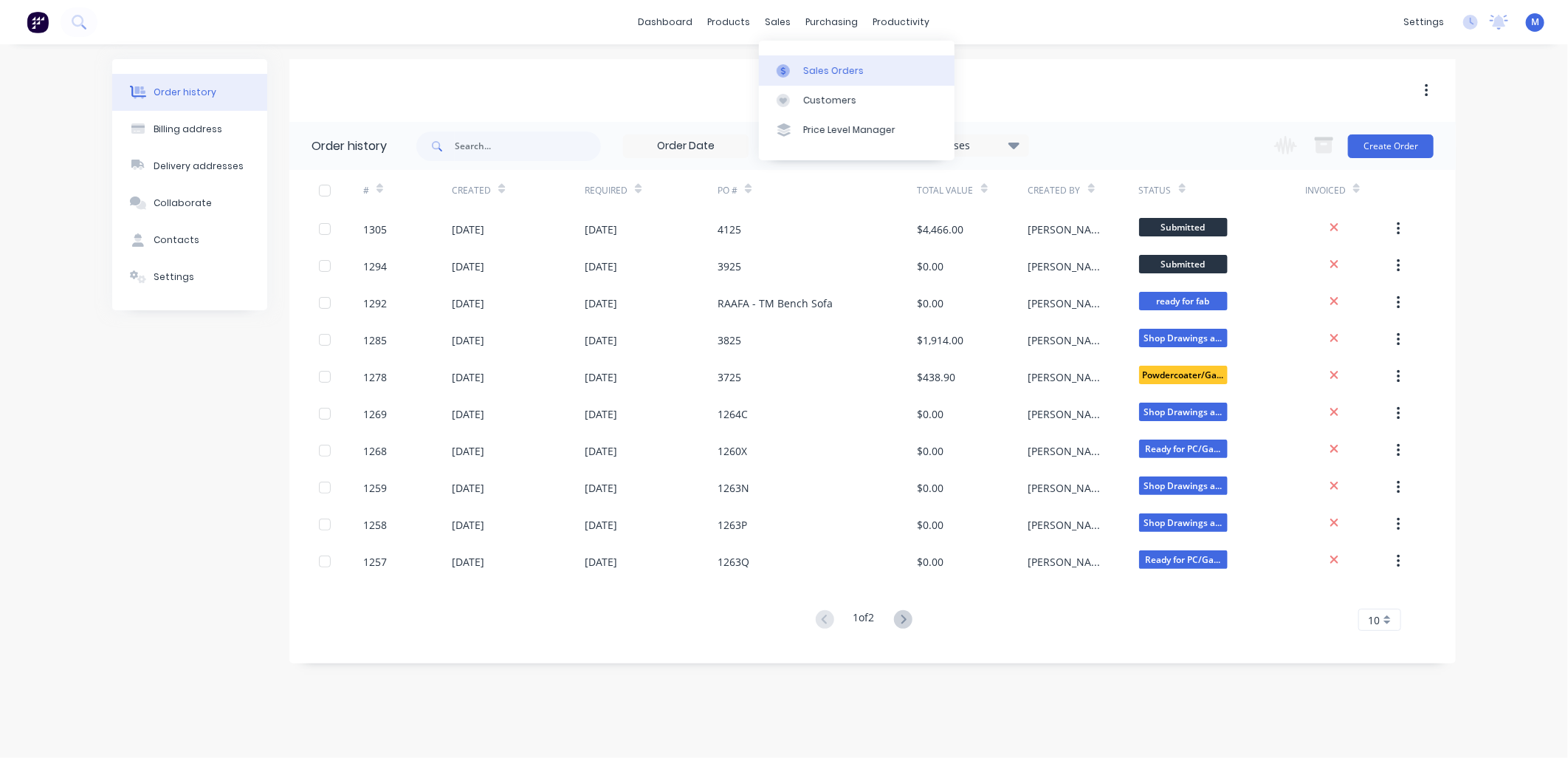
click at [801, 72] on link "Sales Orders" at bounding box center [857, 70] width 196 height 30
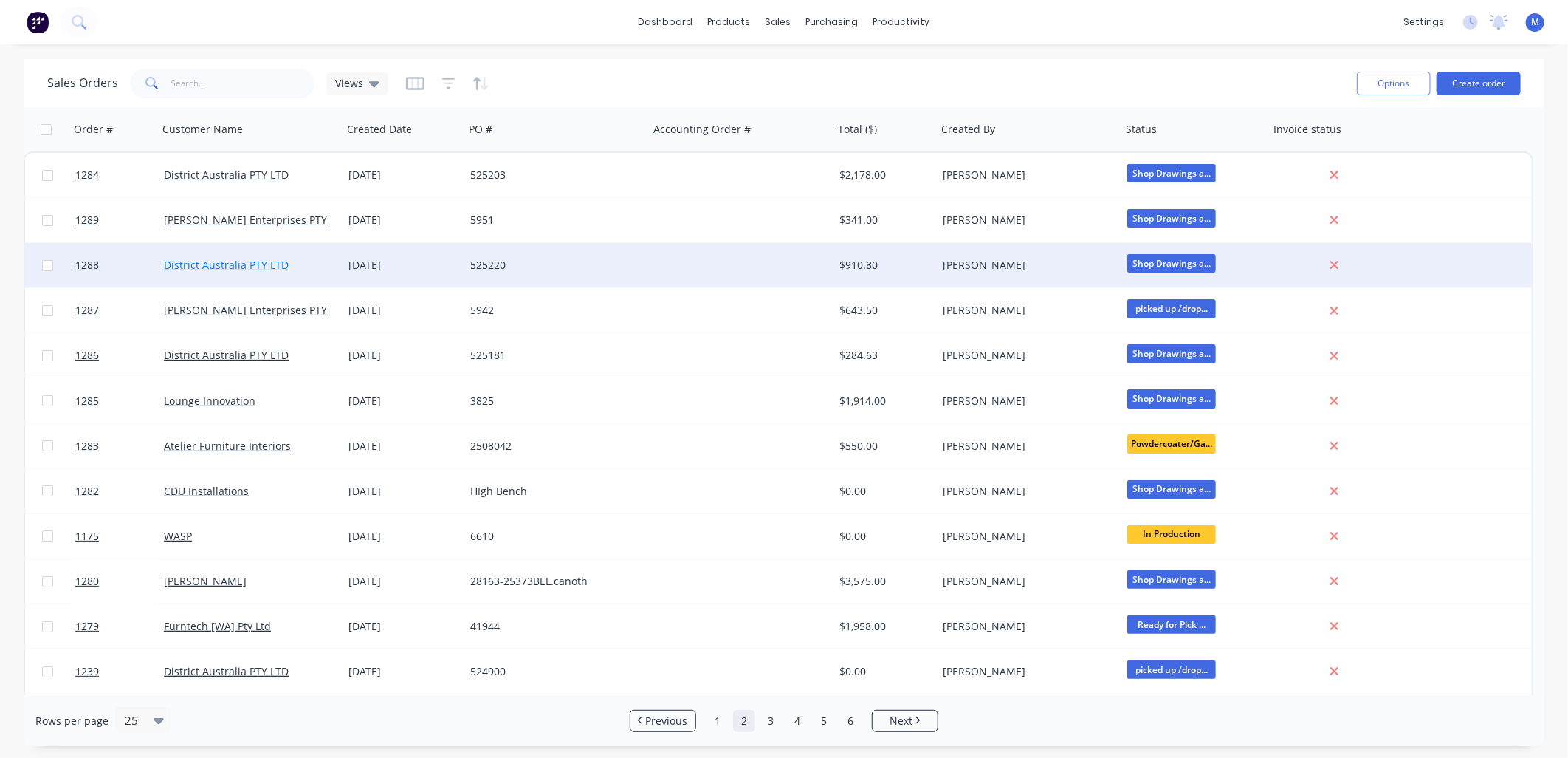
click at [209, 269] on link "District Australia PTY LTD" at bounding box center [226, 265] width 125 height 14
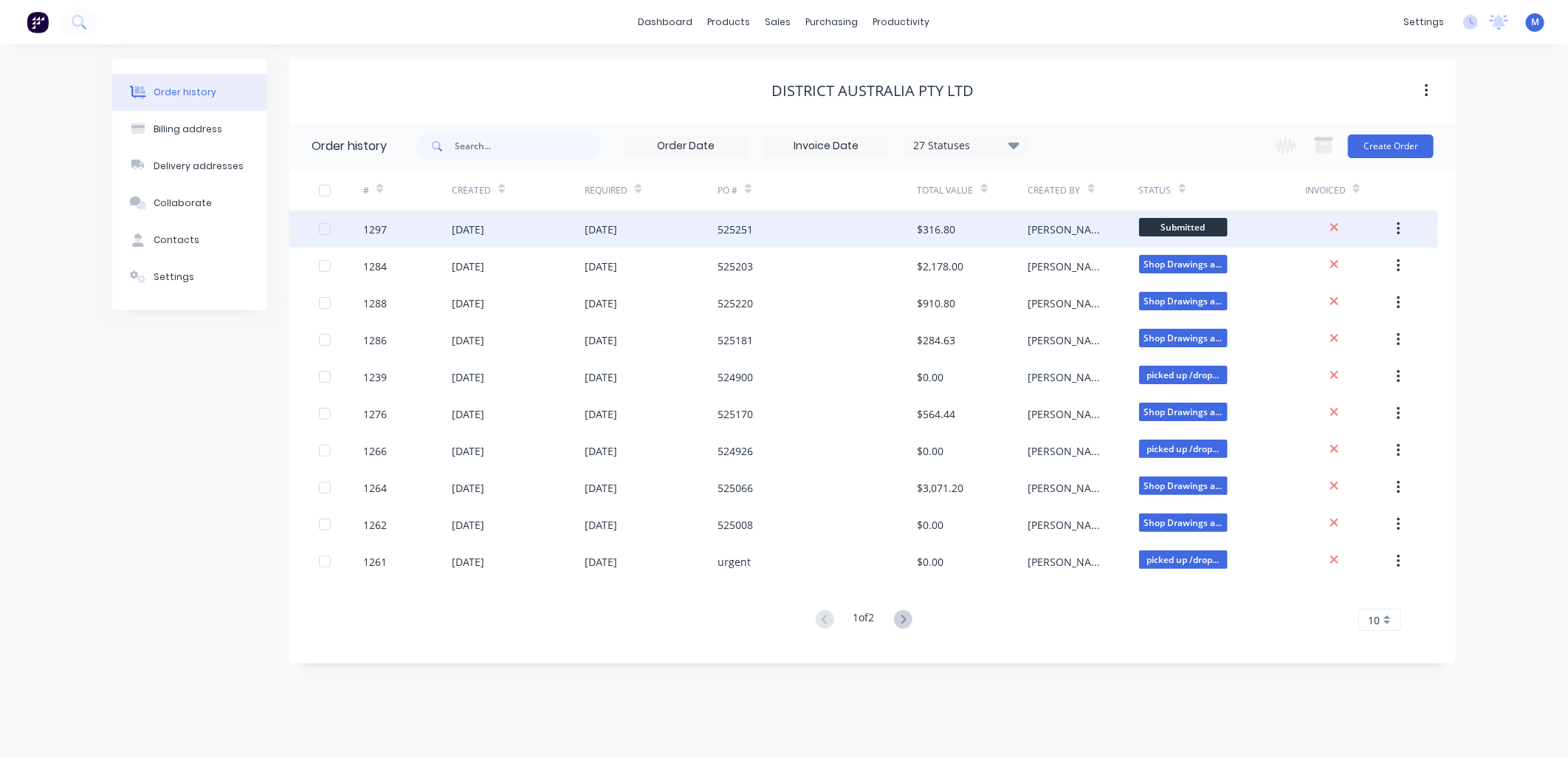
click at [615, 229] on div "12 Sep 2025" at bounding box center [600, 229] width 32 height 15
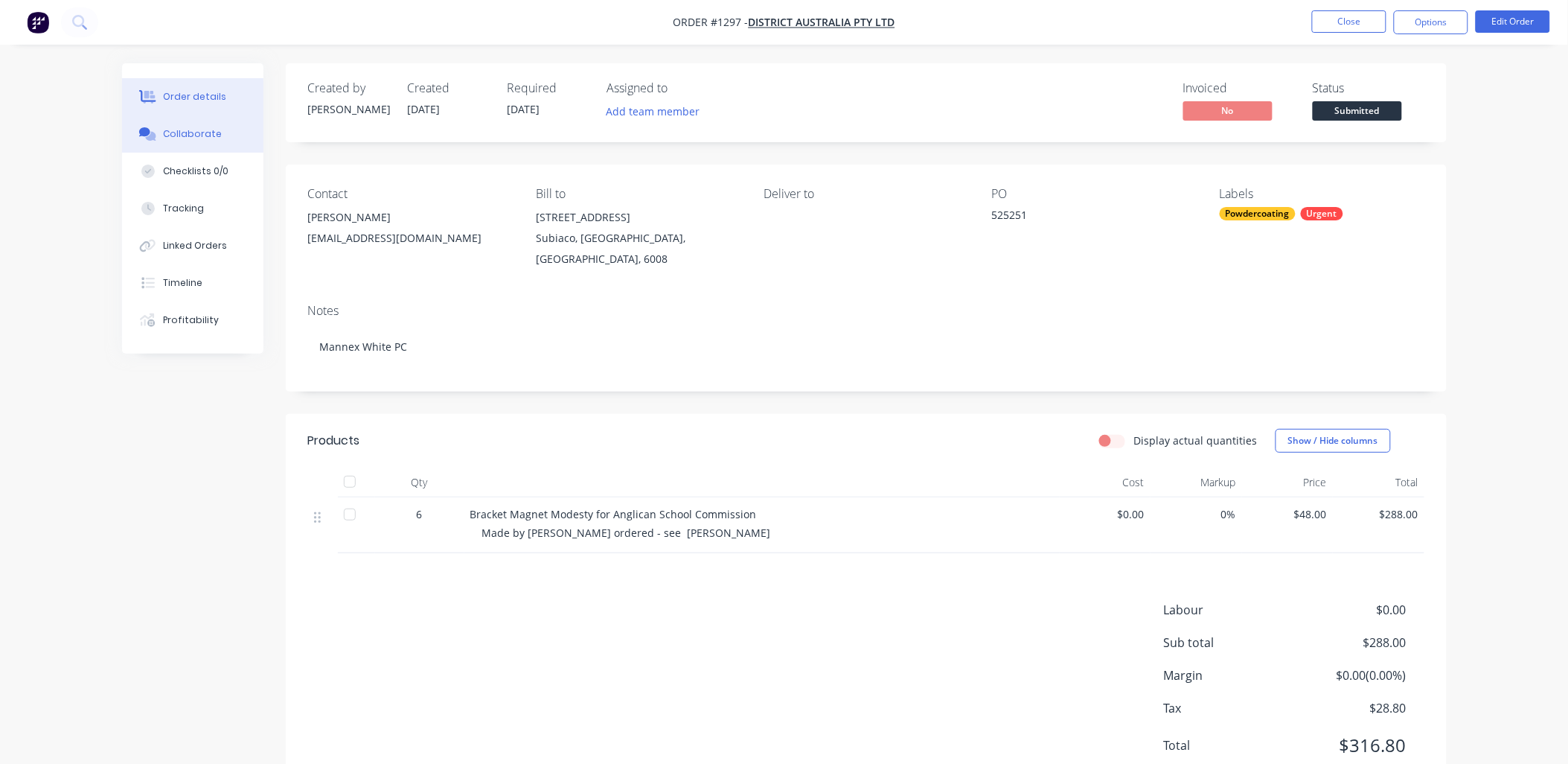
click at [199, 132] on div "Collaborate" at bounding box center [192, 134] width 59 height 14
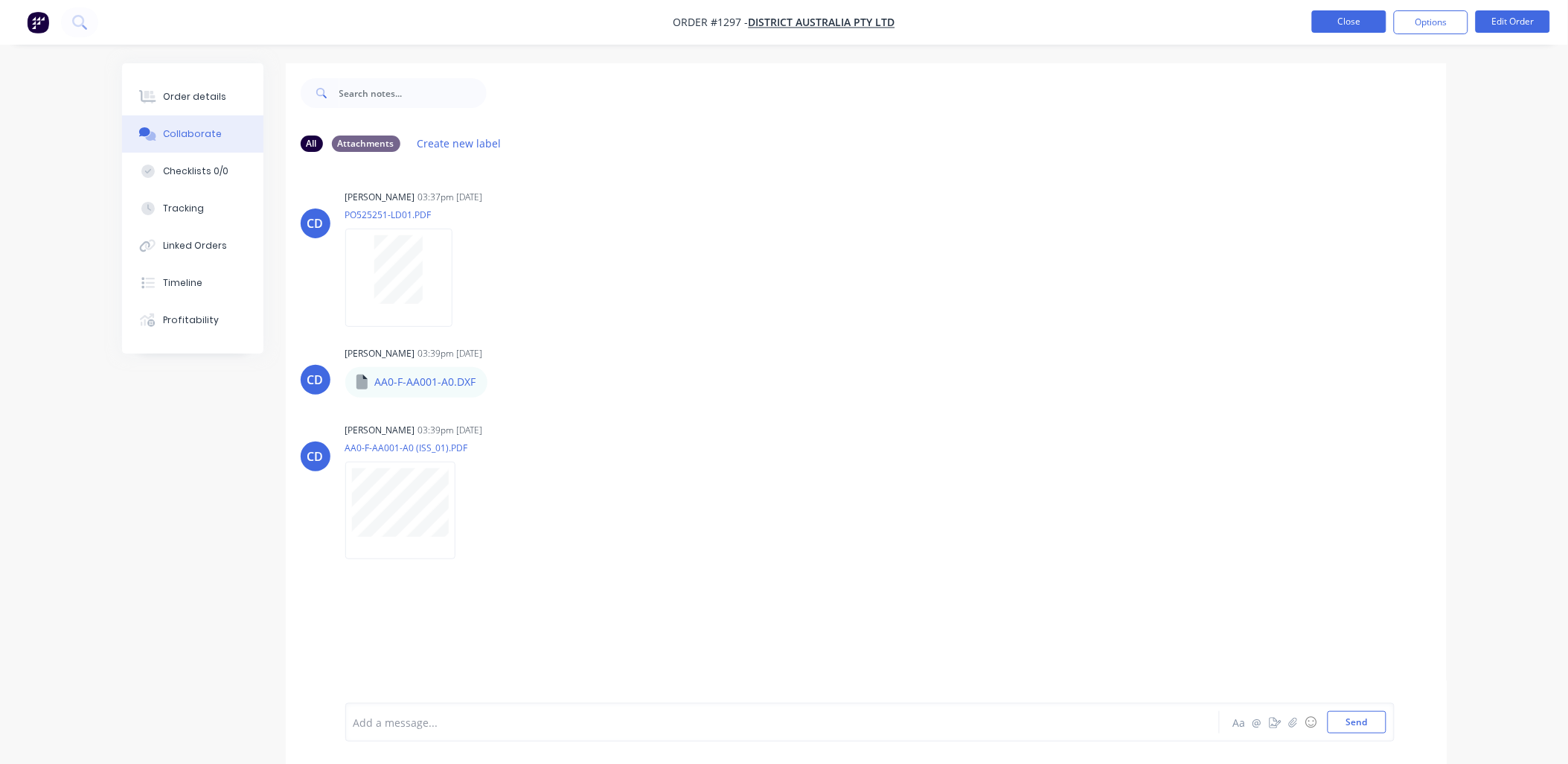
click at [1335, 24] on button "Close" at bounding box center [1349, 22] width 74 height 23
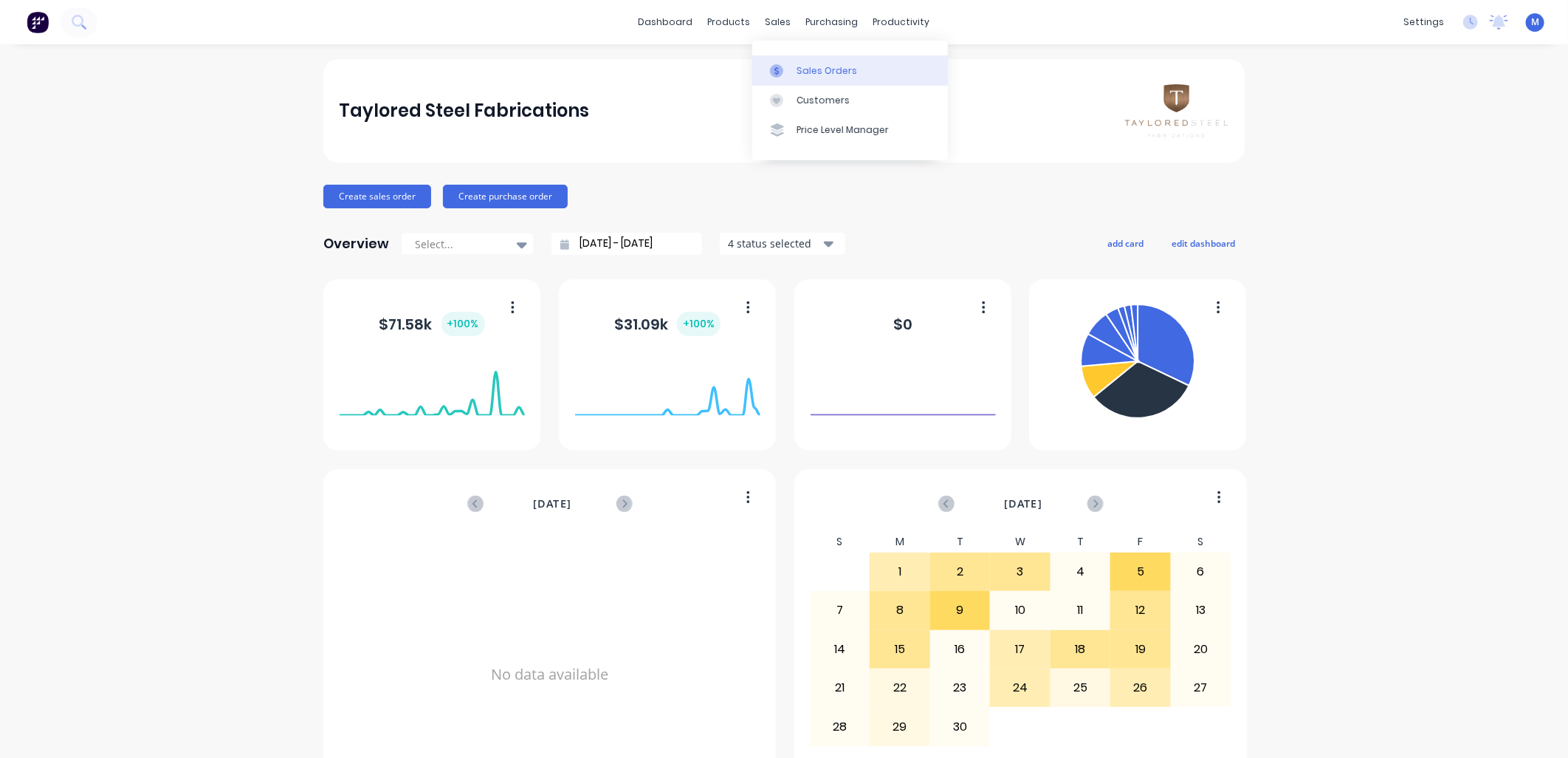
click at [786, 60] on link "Sales Orders" at bounding box center [850, 70] width 196 height 30
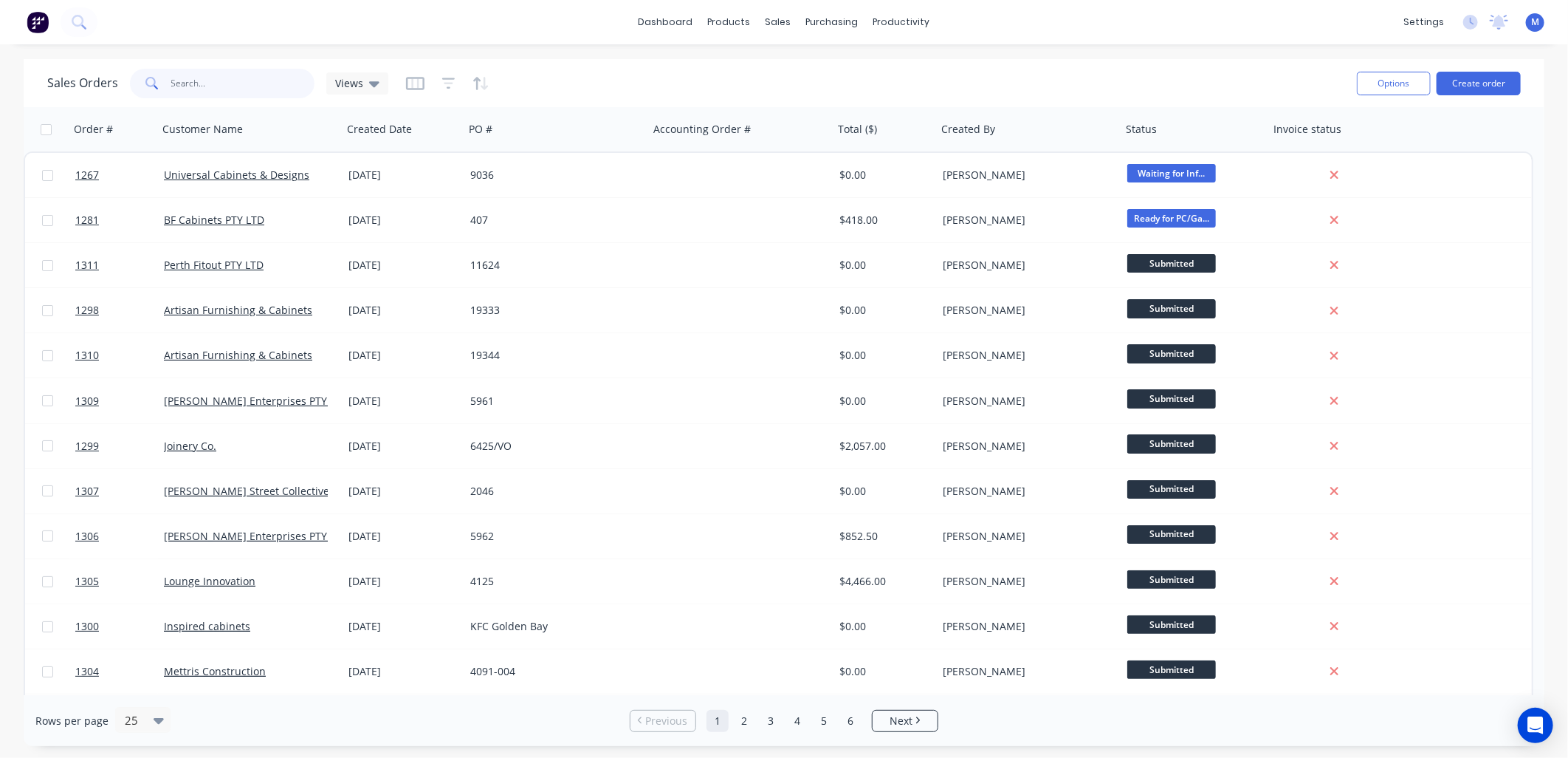
click at [186, 84] on input "text" at bounding box center [243, 83] width 144 height 30
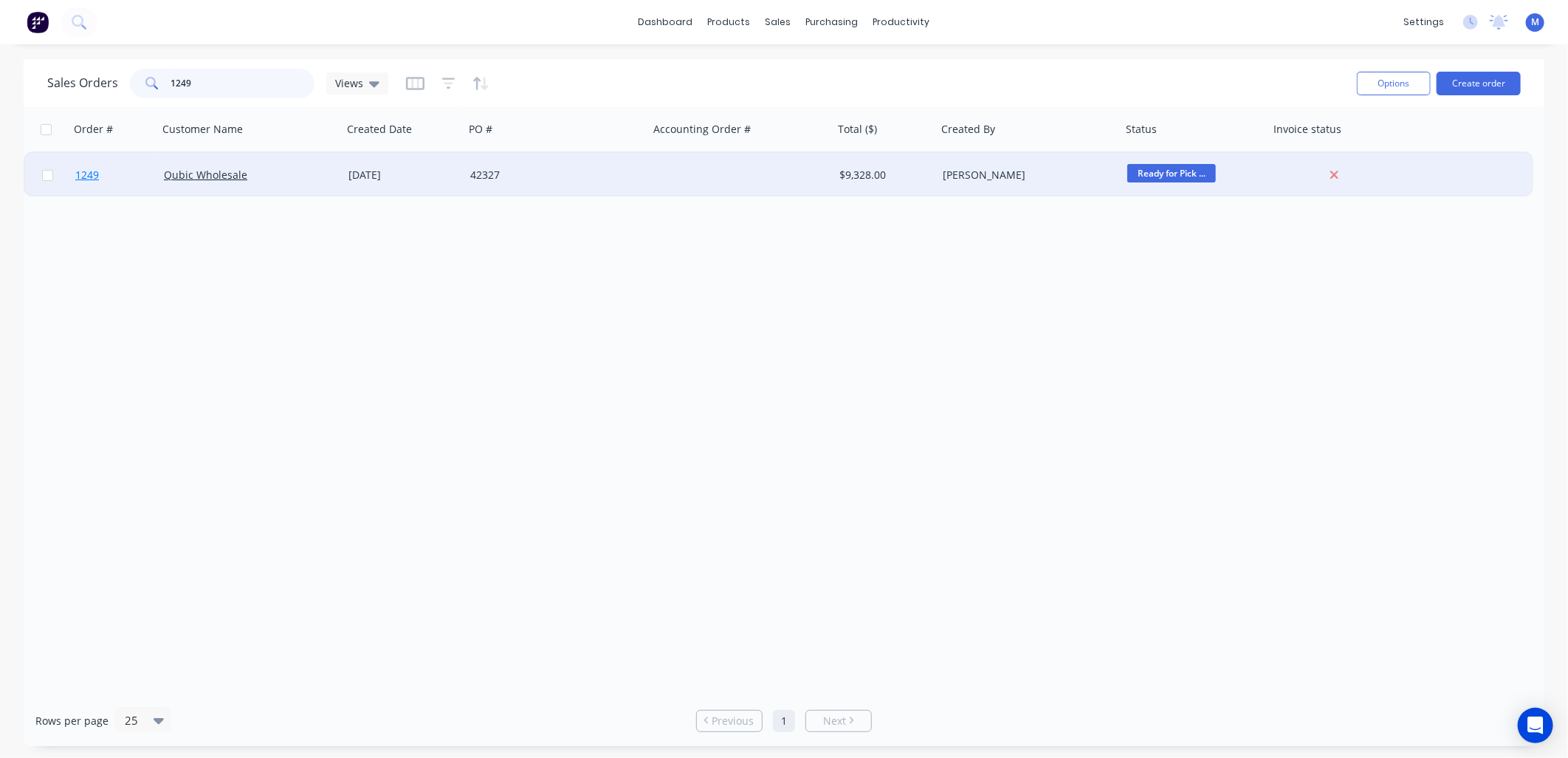
type input "1249"
click at [92, 181] on span "1249" at bounding box center [87, 175] width 23 height 14
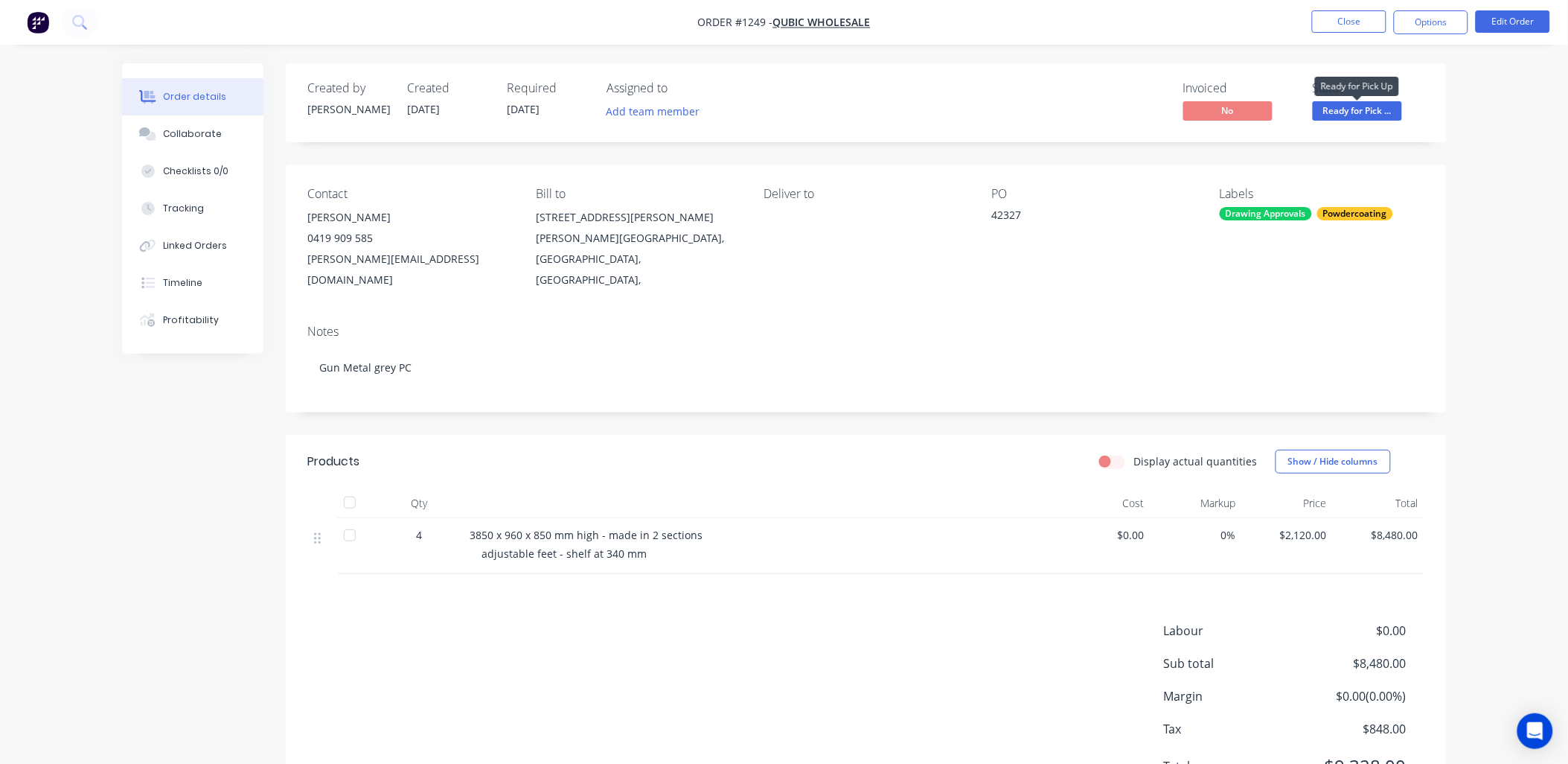
click at [1354, 111] on span "Ready for Pick ..." at bounding box center [1357, 110] width 90 height 19
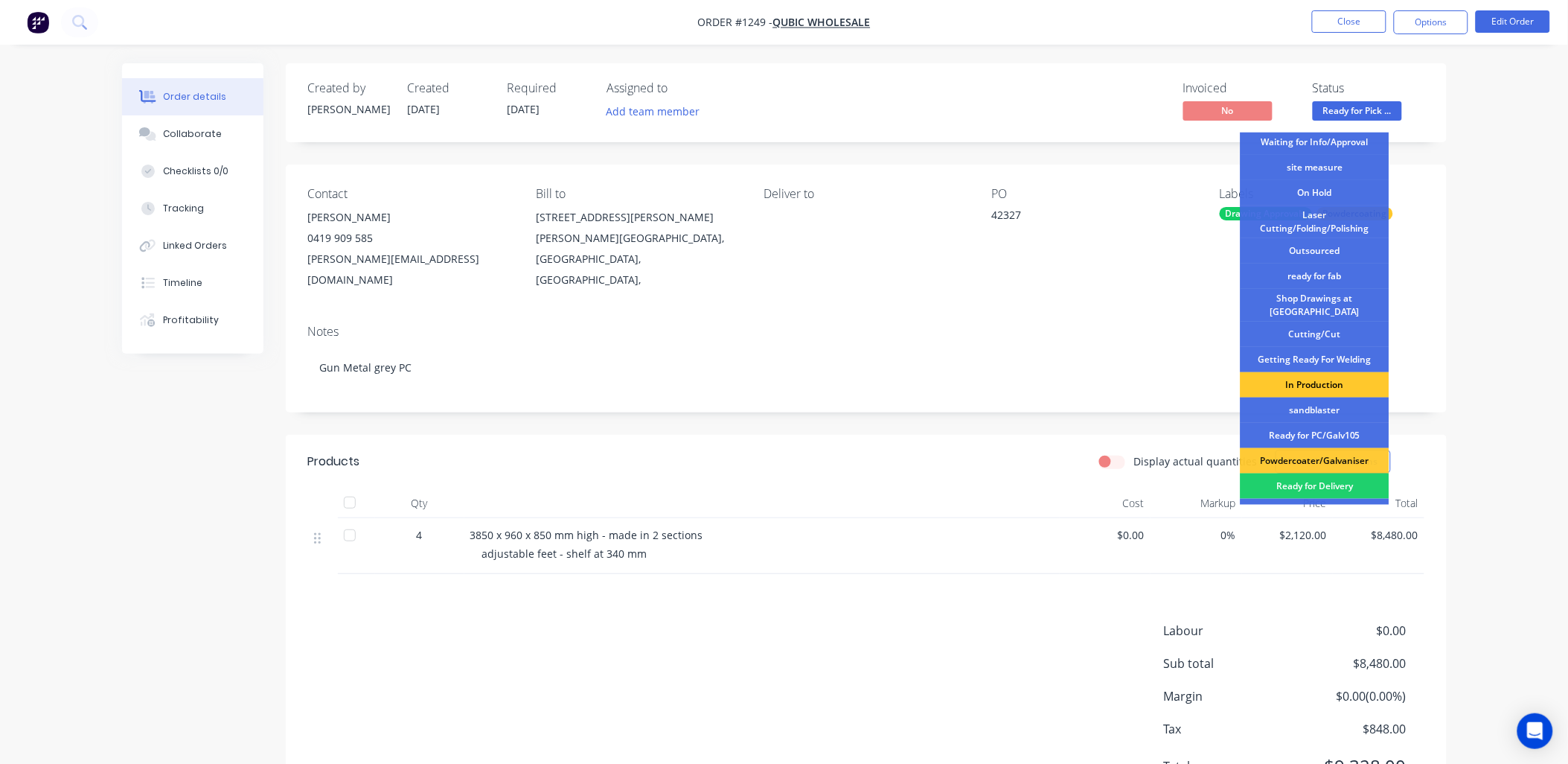
scroll to position [82, 0]
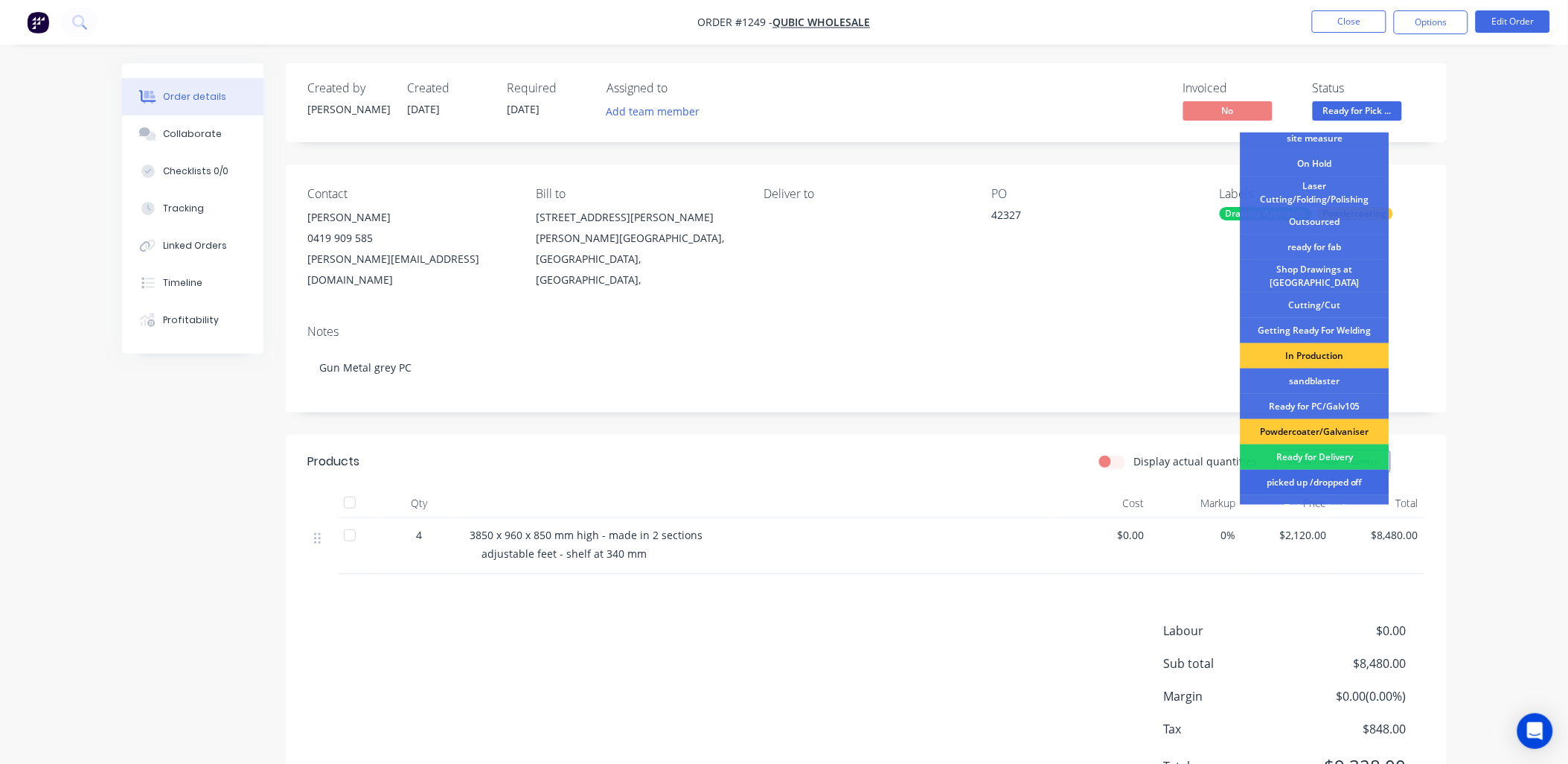
click at [1303, 470] on div "picked up /dropped off" at bounding box center [1315, 482] width 149 height 25
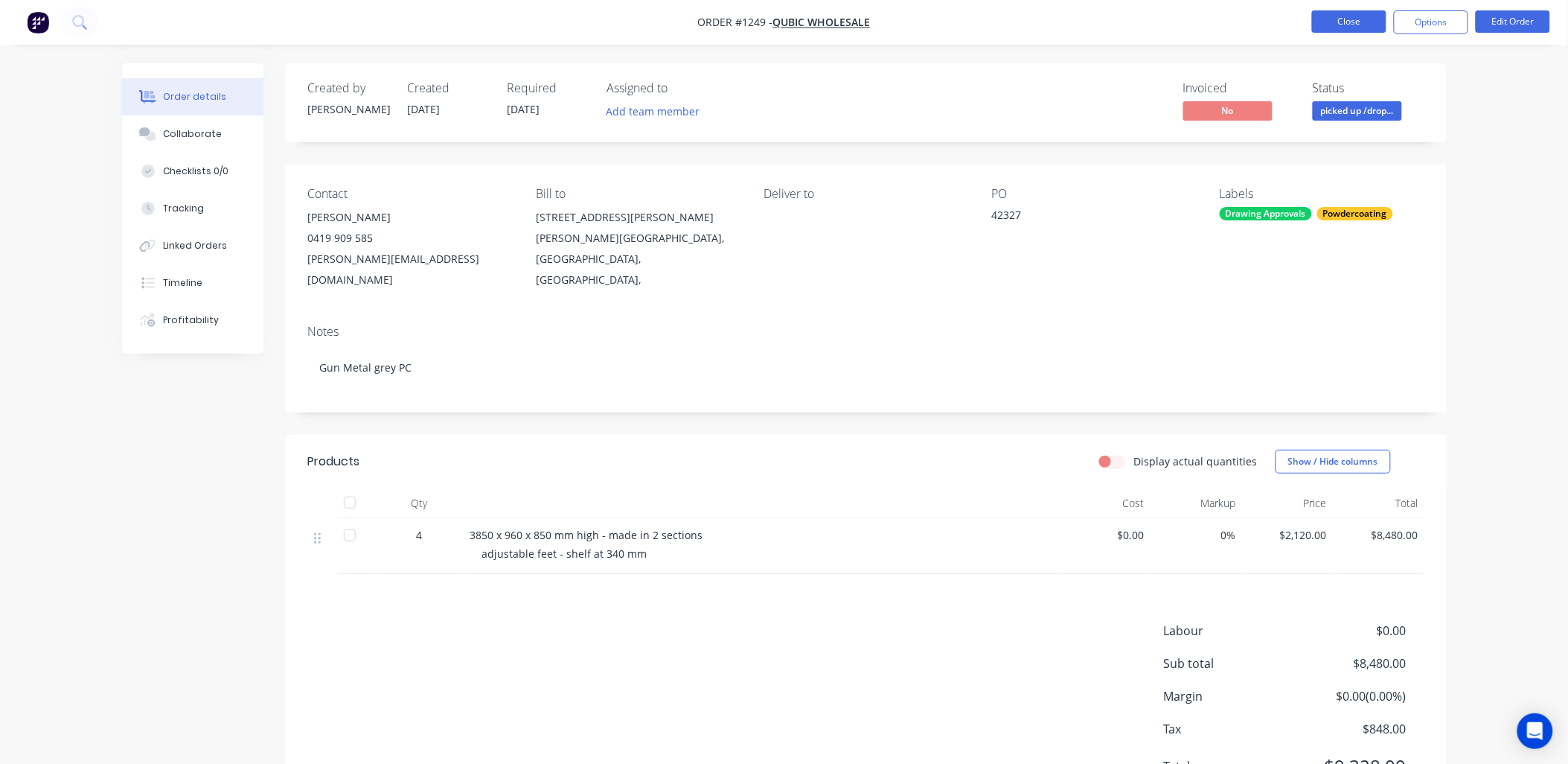
click at [1325, 15] on button "Close" at bounding box center [1349, 22] width 74 height 23
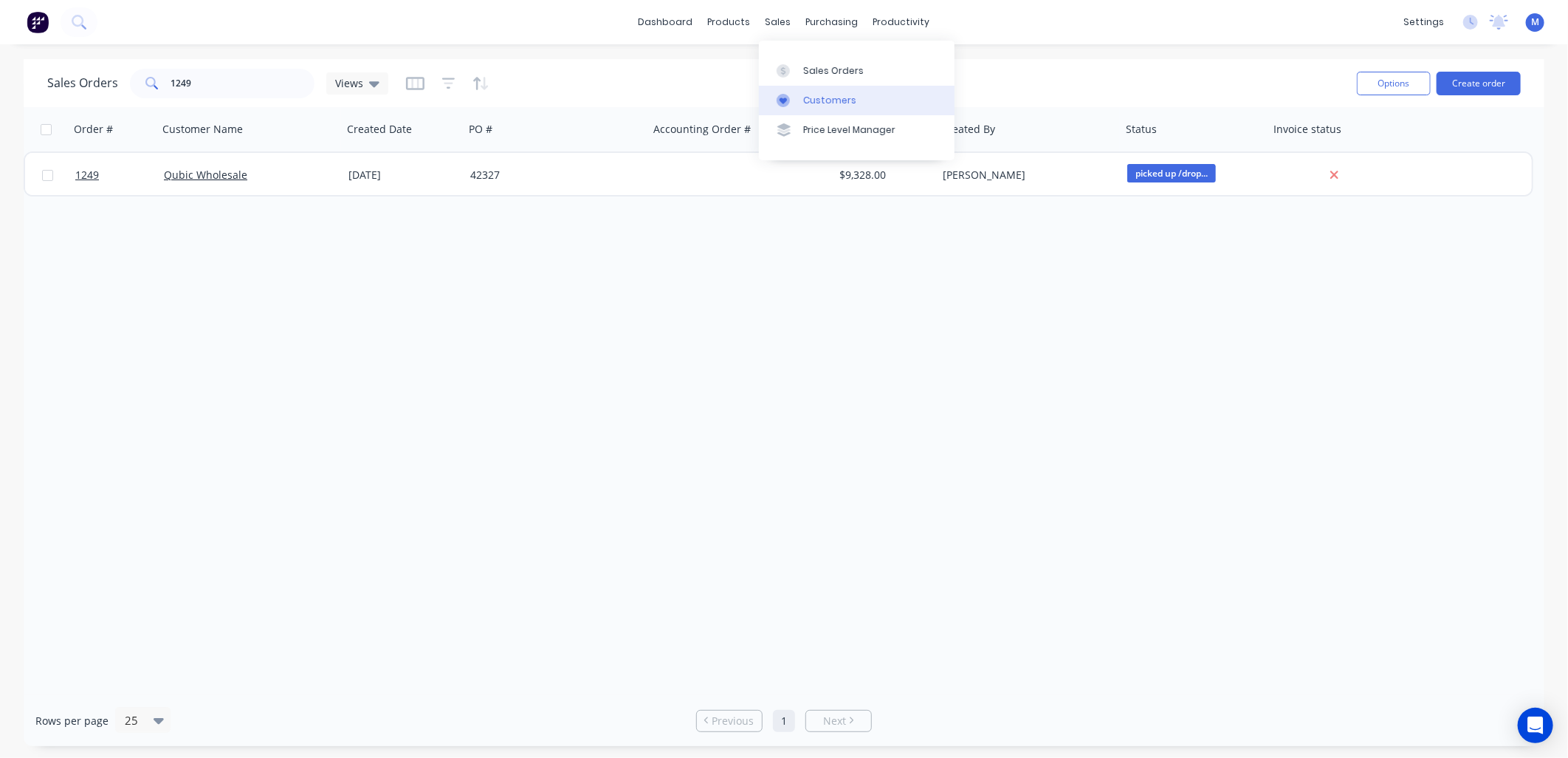
click at [787, 87] on link "Customers" at bounding box center [857, 100] width 196 height 30
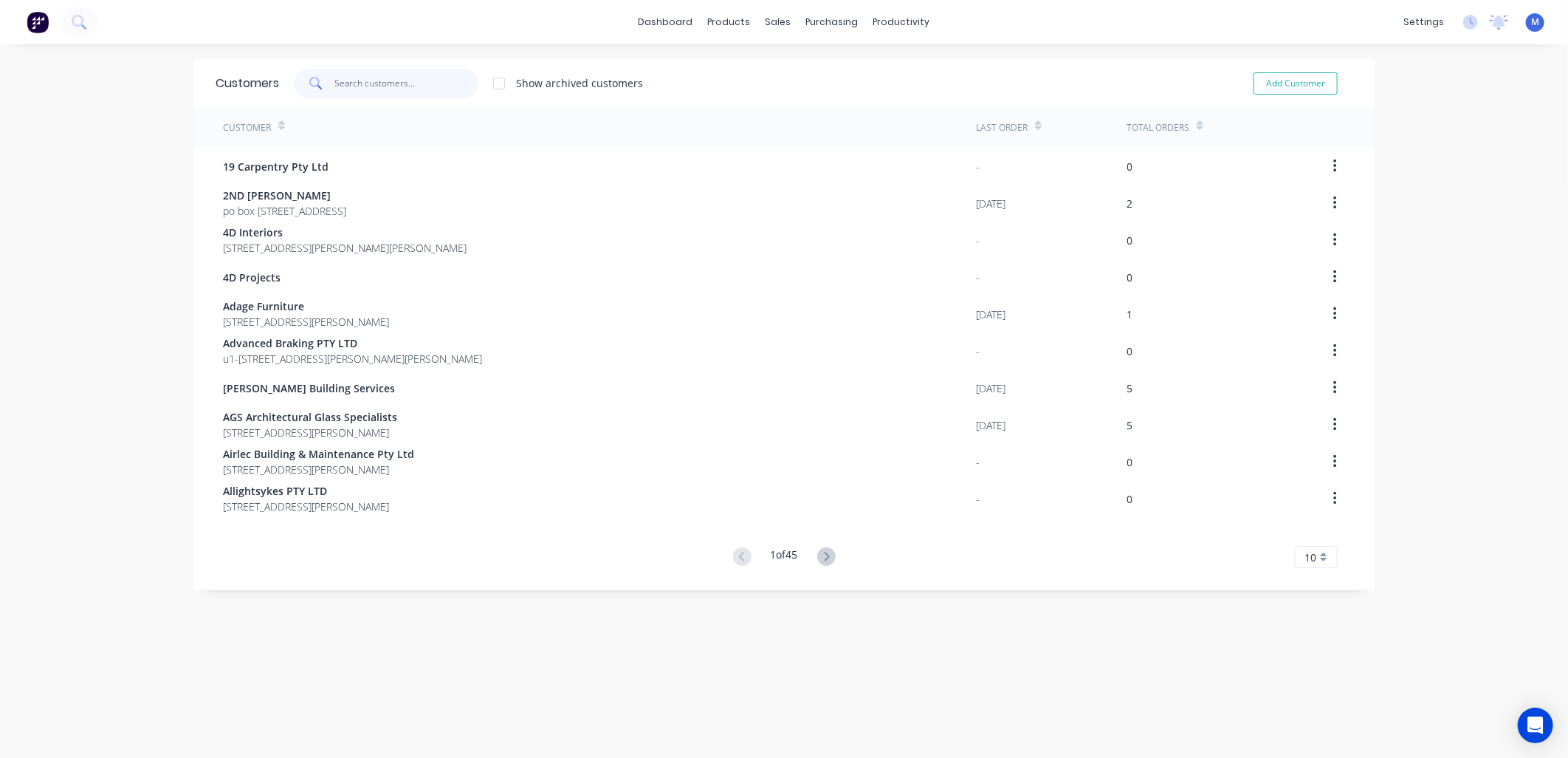
click at [348, 90] on input "text" at bounding box center [407, 83] width 144 height 30
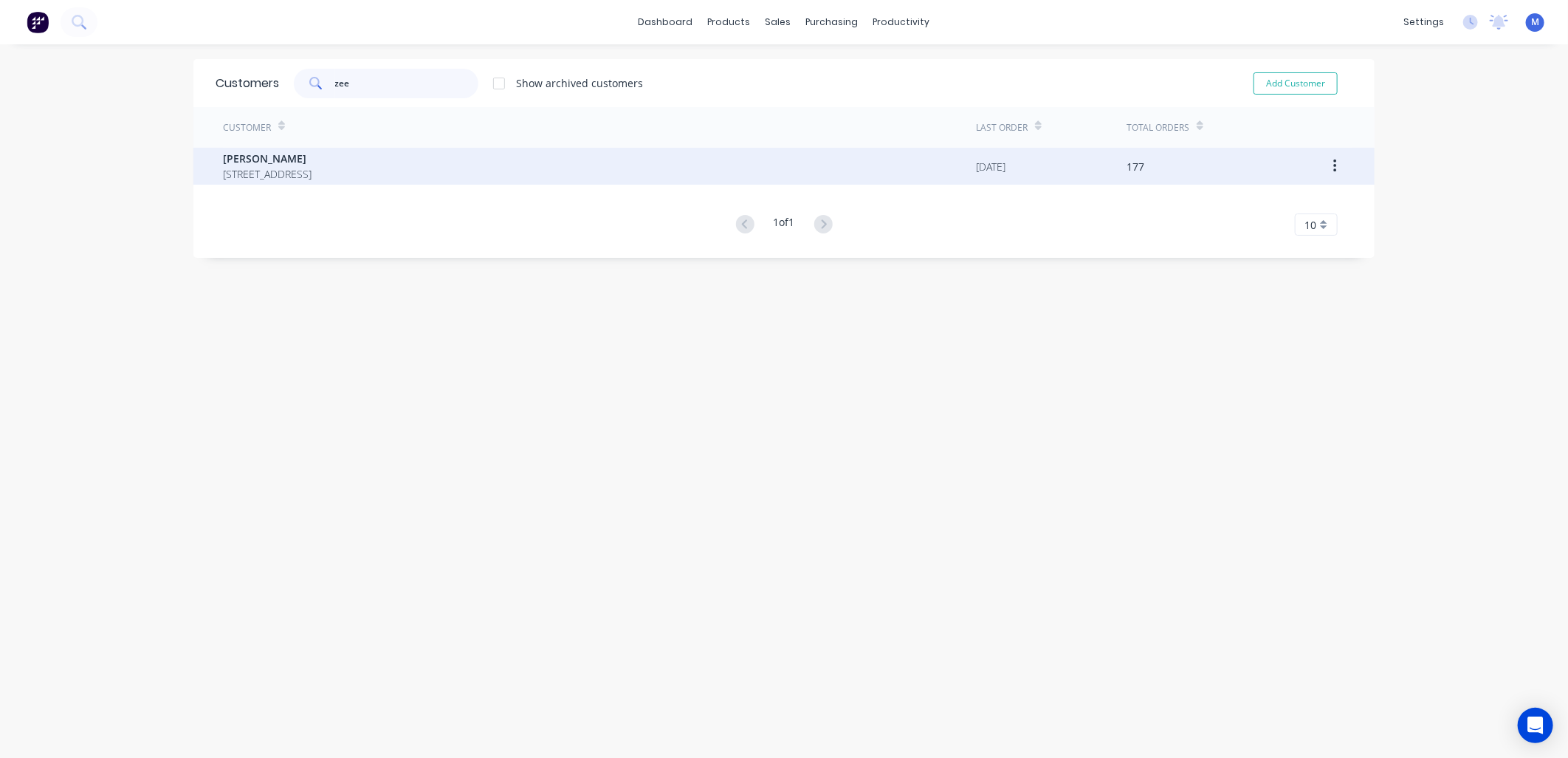
type input "zee"
click at [302, 157] on span "[PERSON_NAME]" at bounding box center [267, 158] width 89 height 15
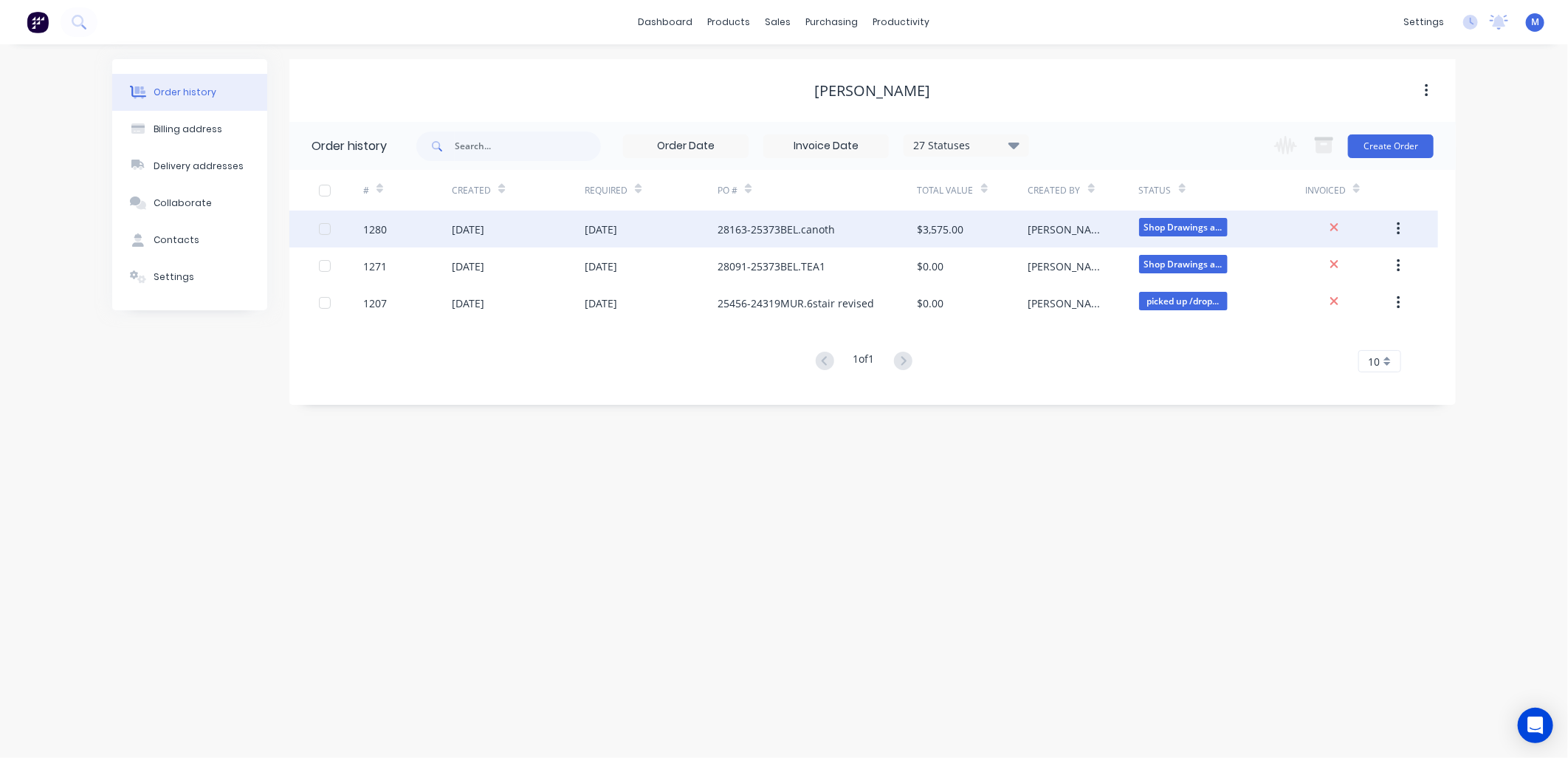
click at [772, 226] on div "28163-25373BEL.canoth" at bounding box center [775, 229] width 118 height 15
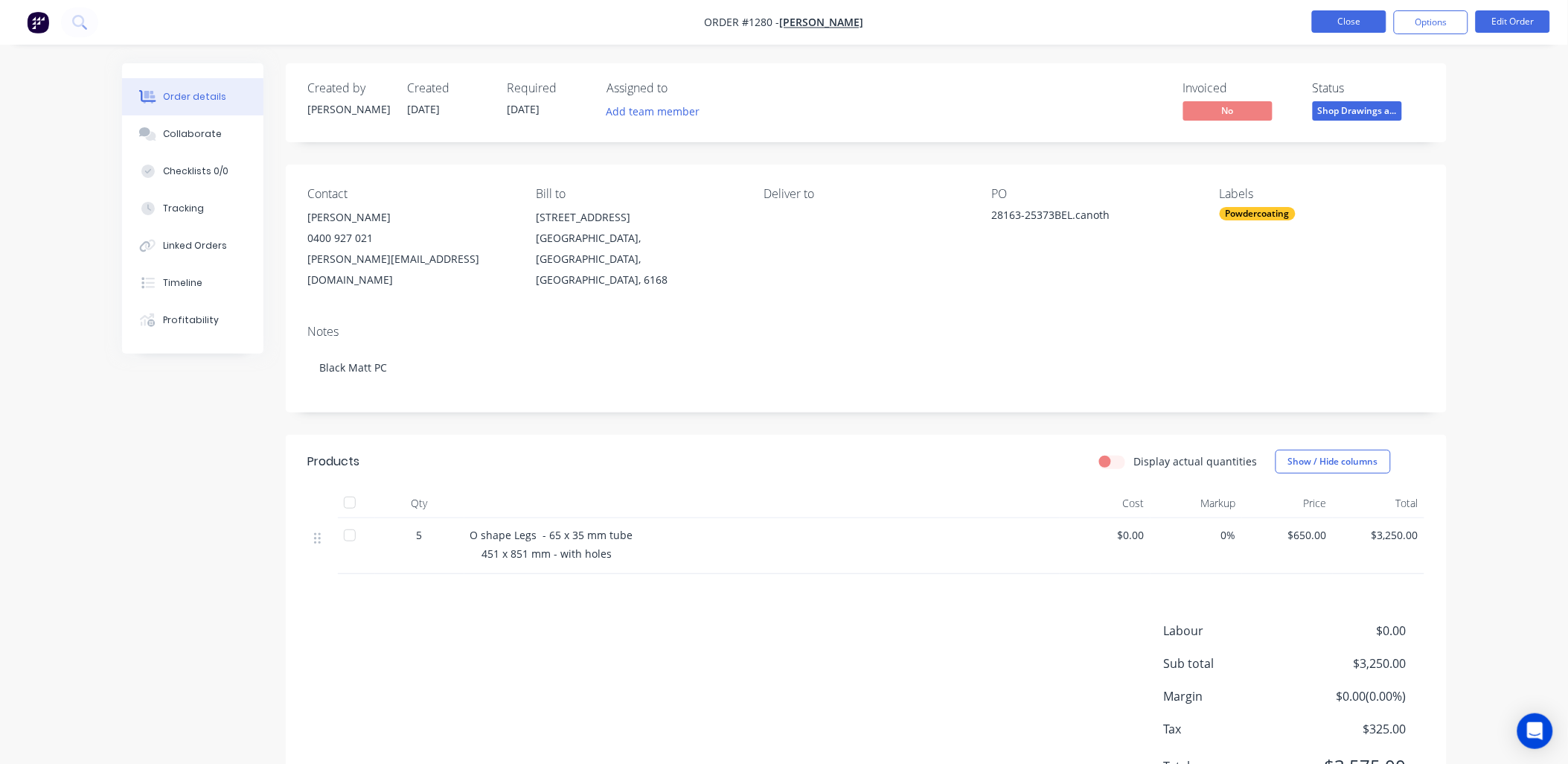
click at [1336, 24] on button "Close" at bounding box center [1349, 22] width 74 height 23
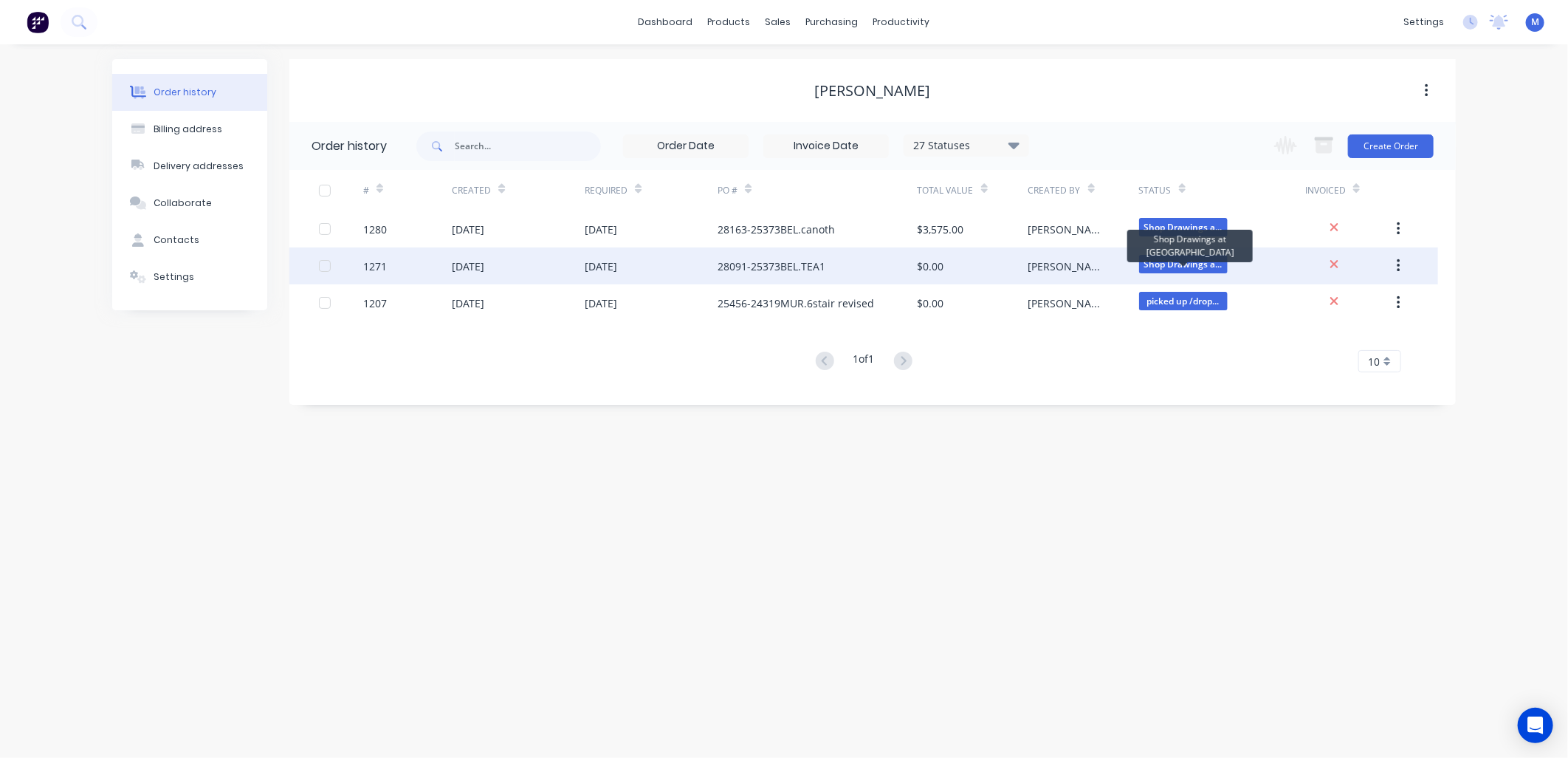
click at [1150, 264] on span "Shop Drawings a..." at bounding box center [1183, 264] width 89 height 19
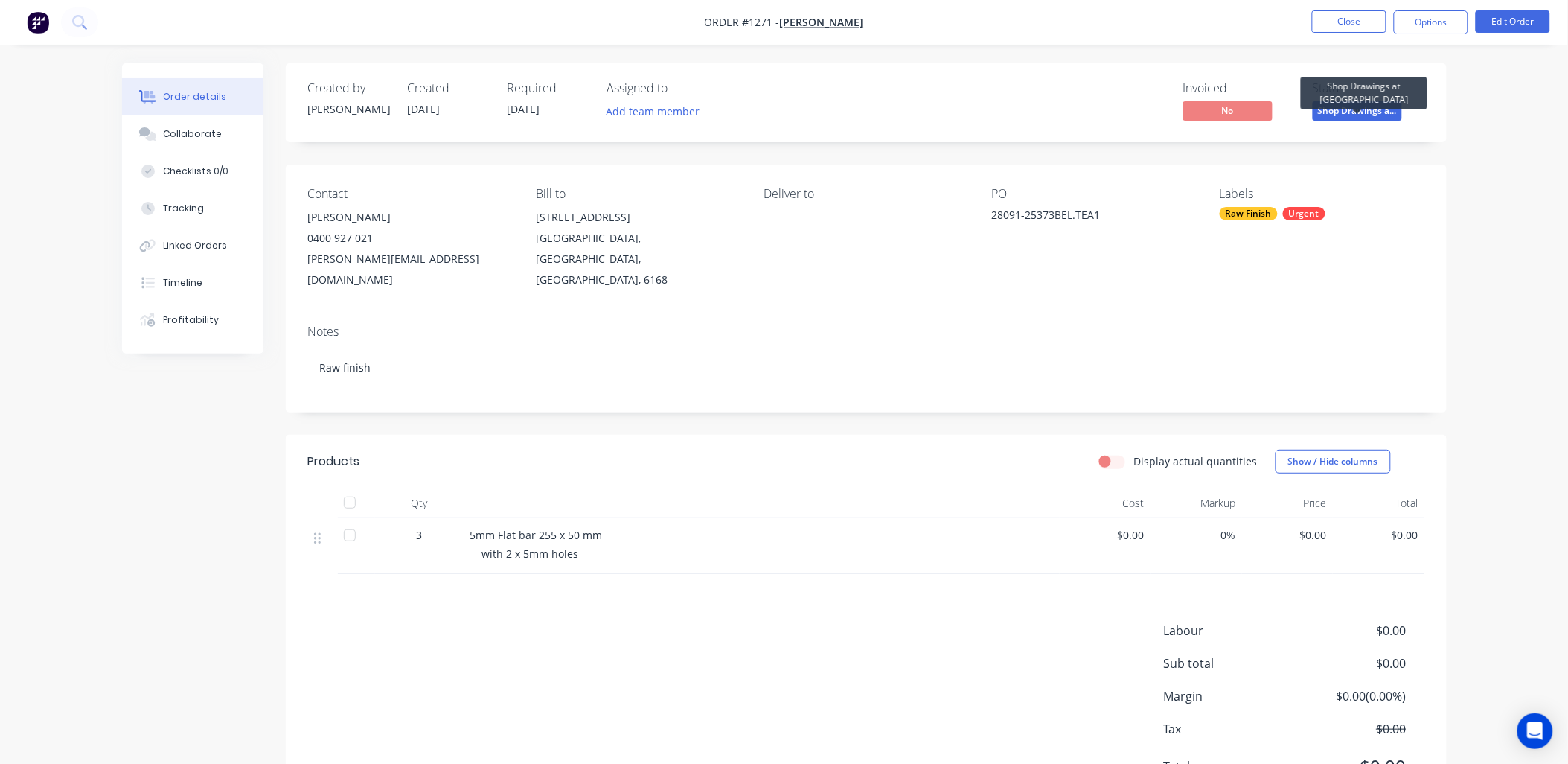
click at [1364, 111] on span "Shop Drawings a..." at bounding box center [1357, 110] width 90 height 19
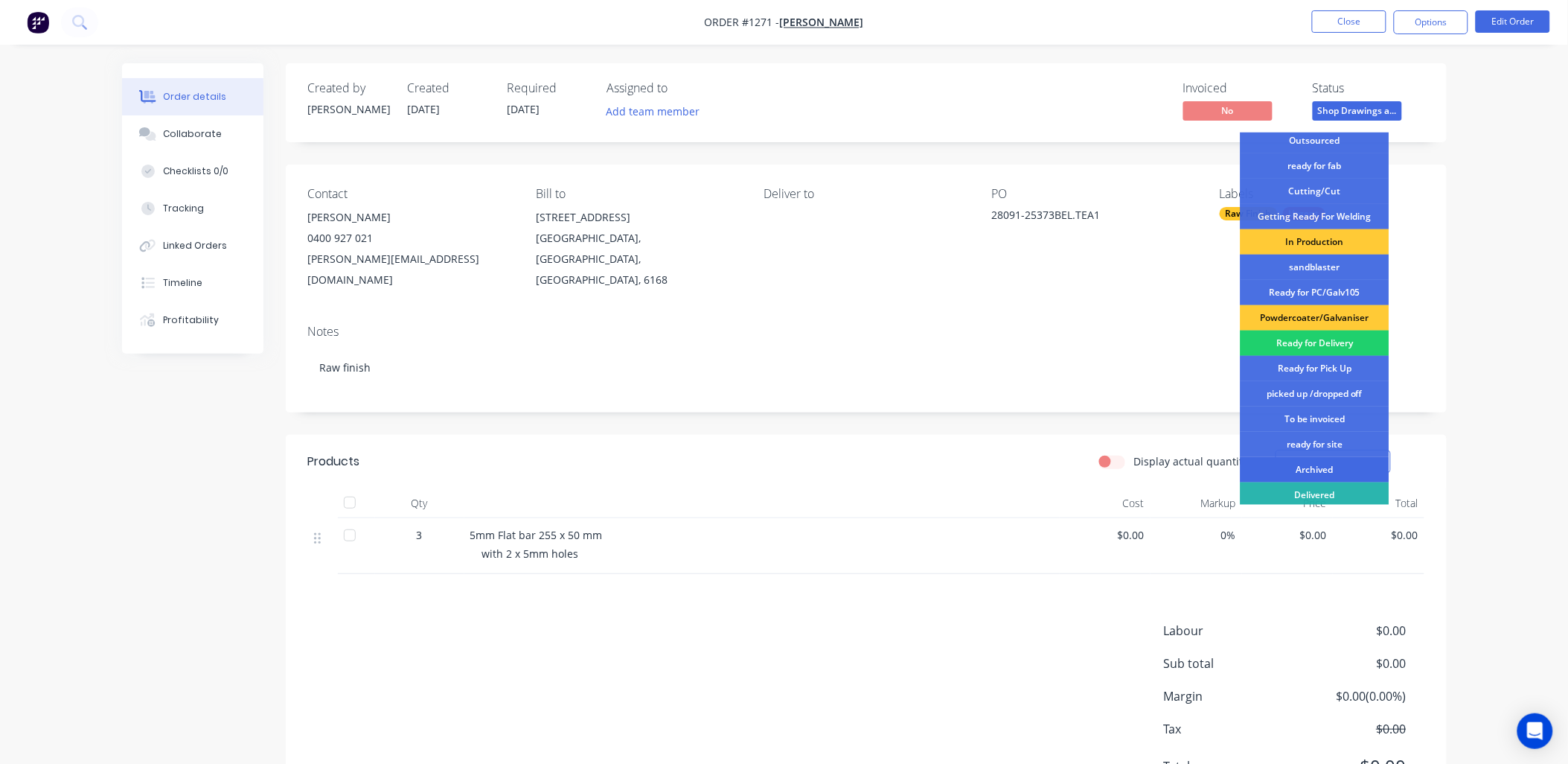
scroll to position [166, 0]
click at [1323, 366] on div "Ready for Pick Up" at bounding box center [1315, 368] width 149 height 25
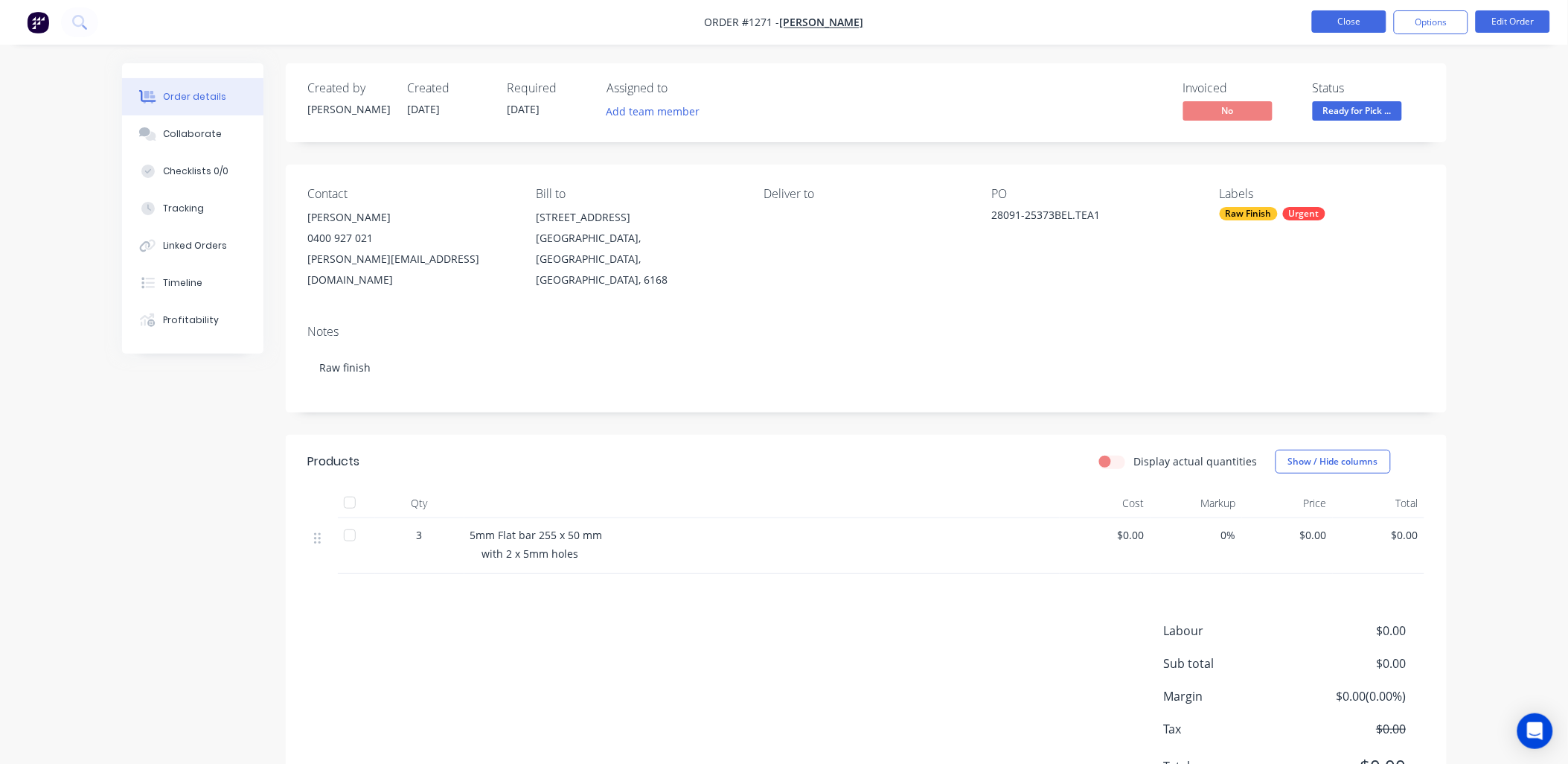
click at [1356, 18] on button "Close" at bounding box center [1349, 22] width 74 height 23
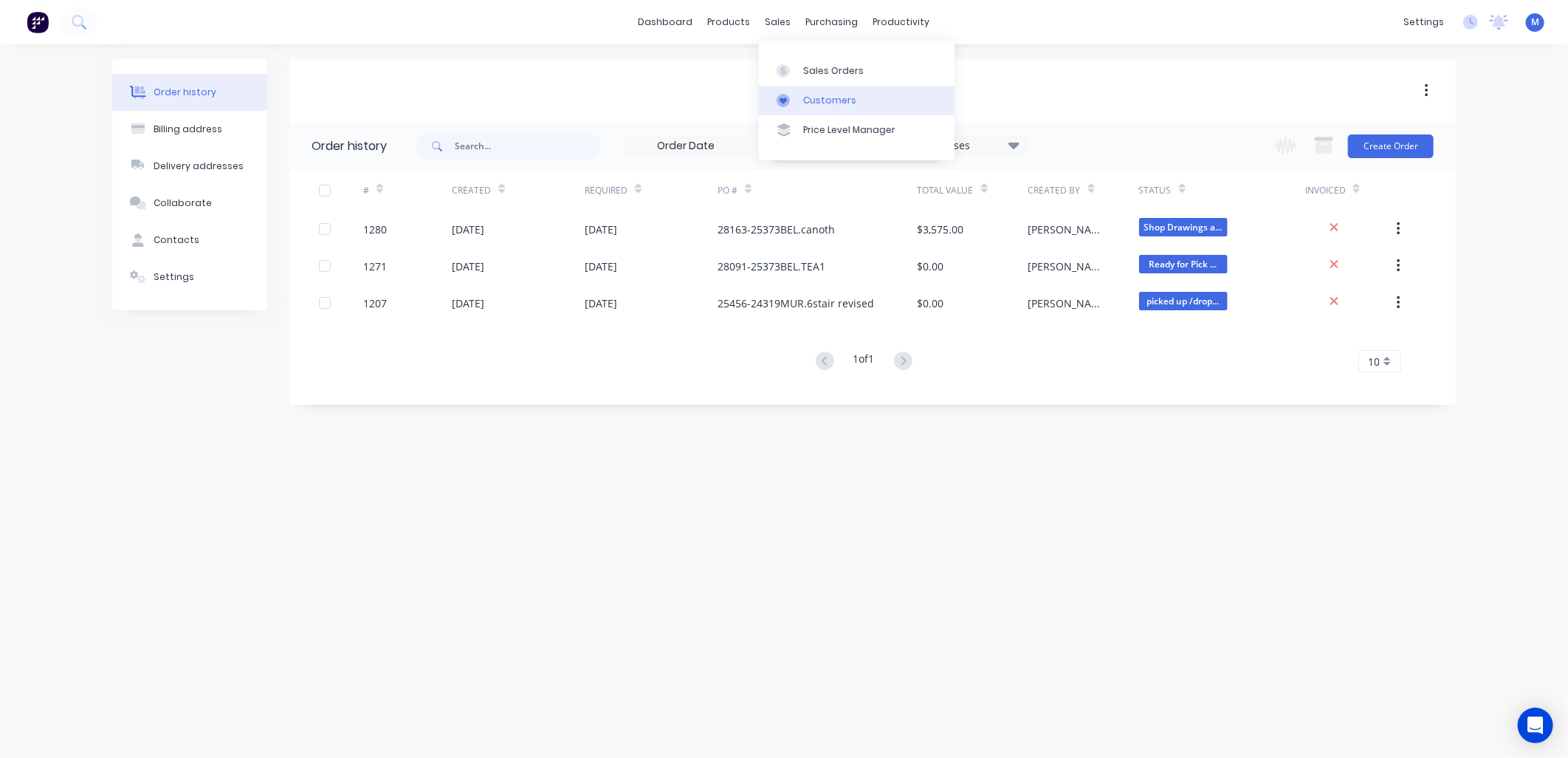
click at [799, 101] on link "Customers" at bounding box center [857, 100] width 196 height 30
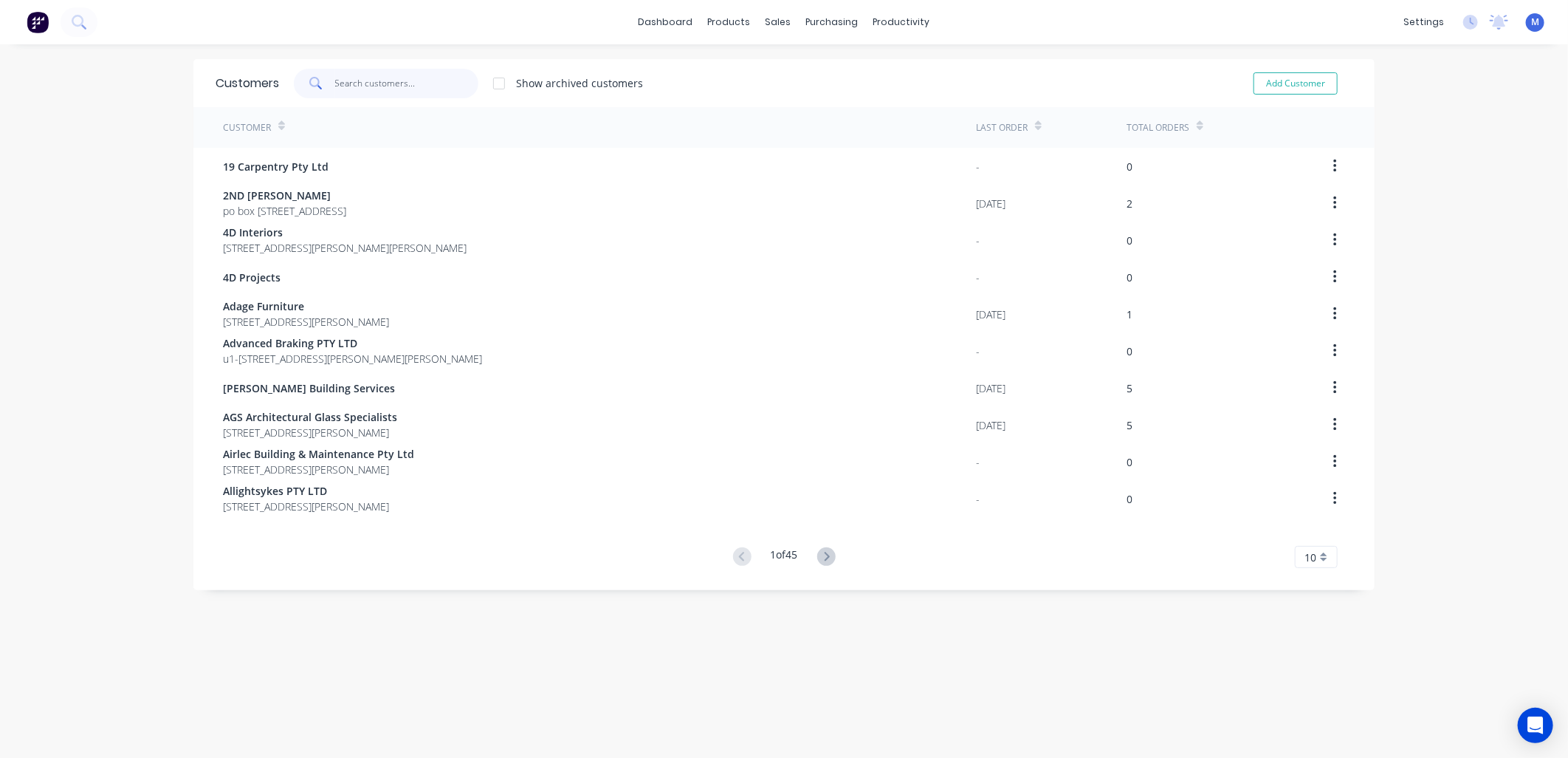
click at [385, 89] on input "text" at bounding box center [407, 83] width 144 height 30
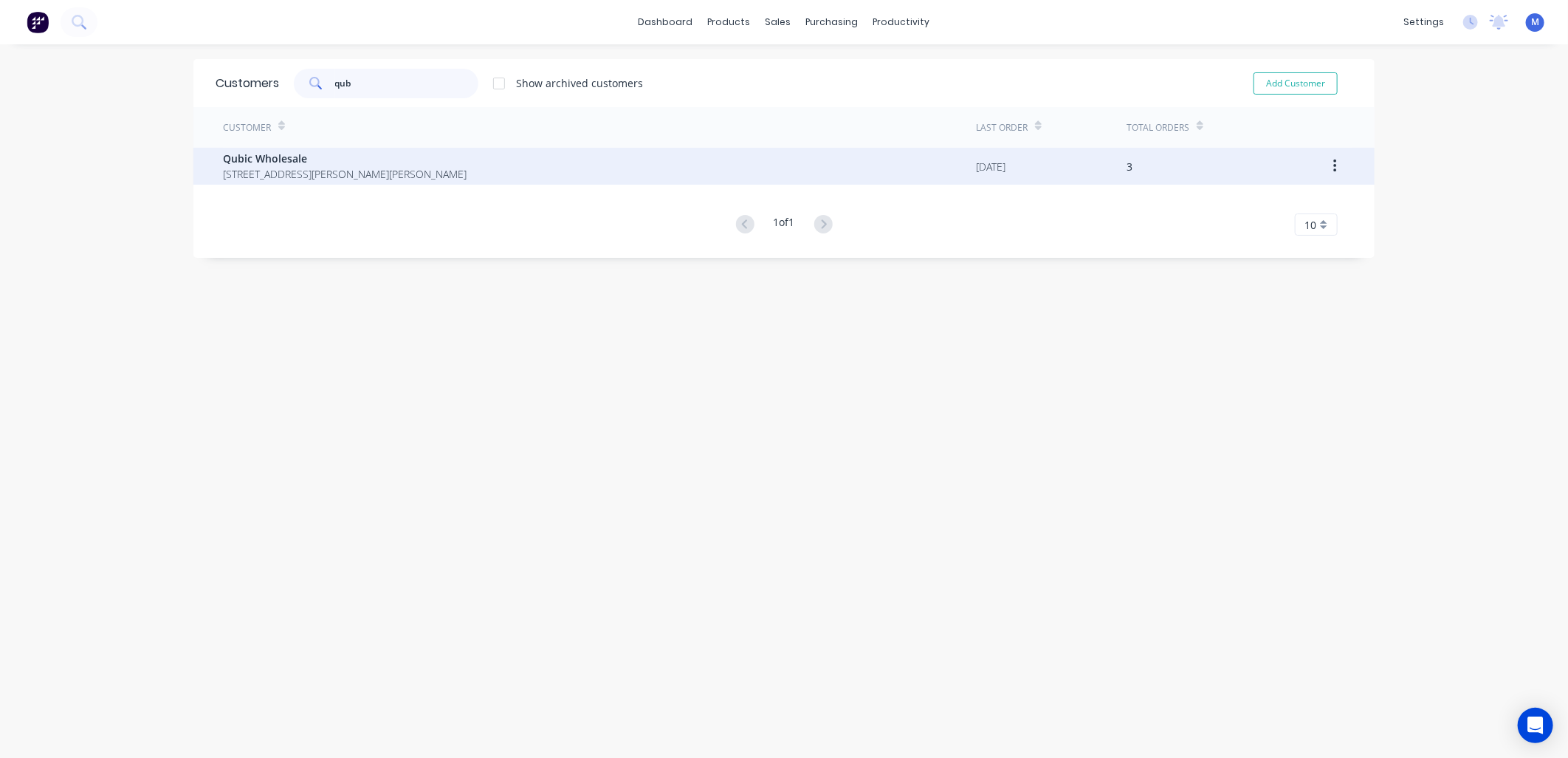
type input "qub"
click at [360, 166] on span "5 Hutton st Osborne Park Western Australia Australia" at bounding box center [344, 173] width 243 height 15
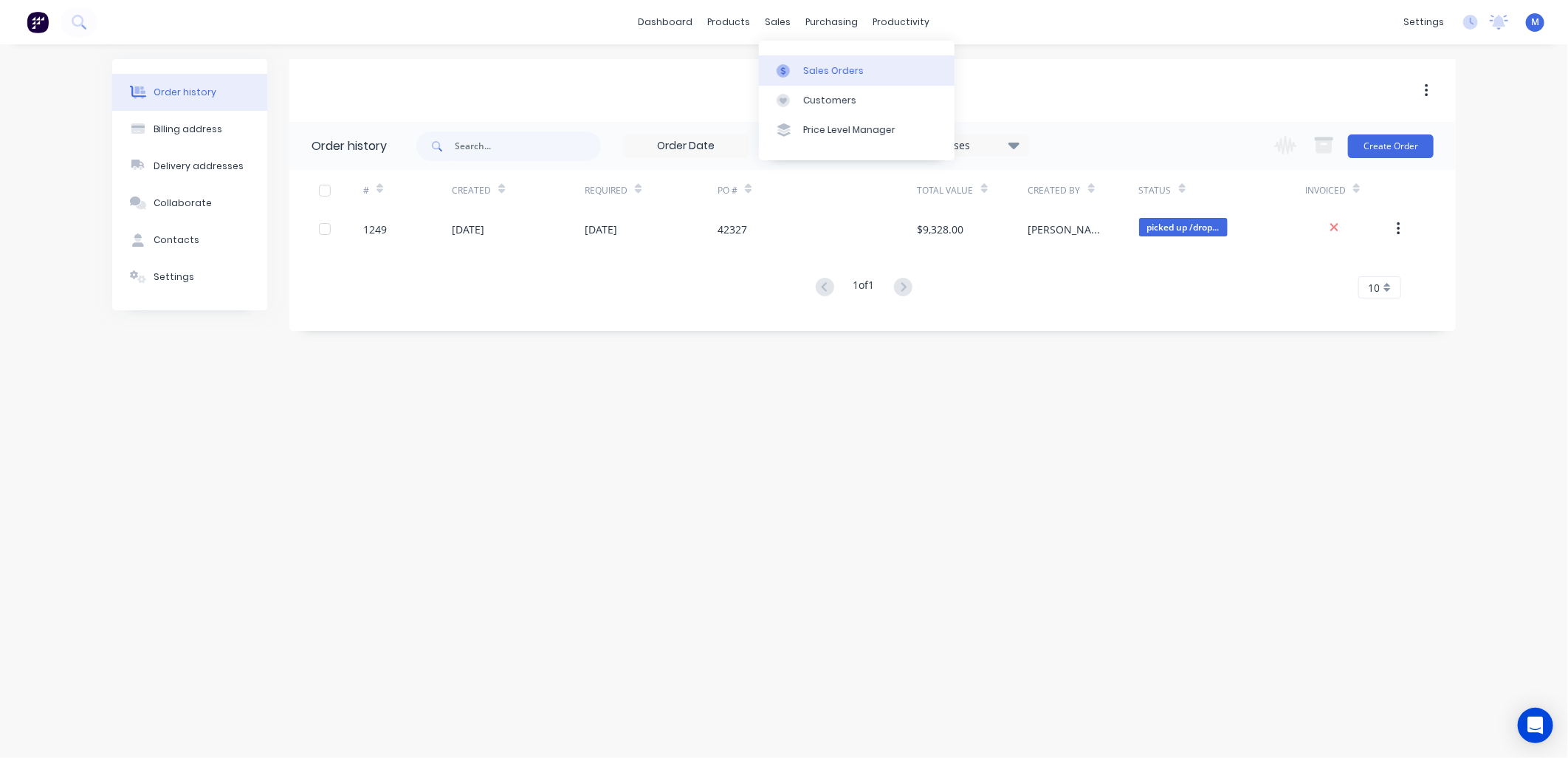
click at [803, 65] on div "Sales Orders" at bounding box center [833, 71] width 60 height 13
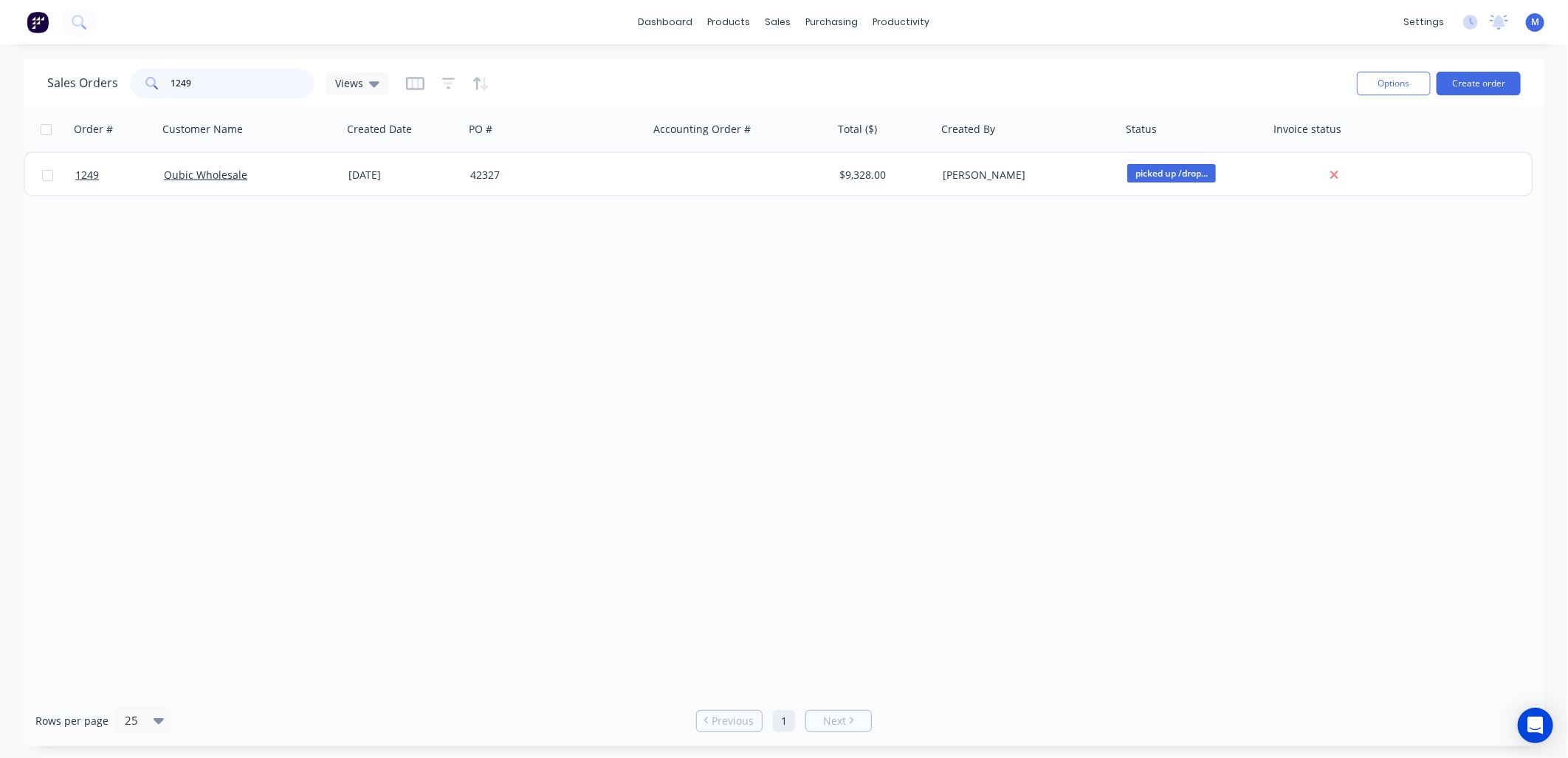
drag, startPoint x: 178, startPoint y: 79, endPoint x: 229, endPoint y: 83, distance: 51.2
click at [229, 83] on input "1249" at bounding box center [243, 83] width 144 height 30
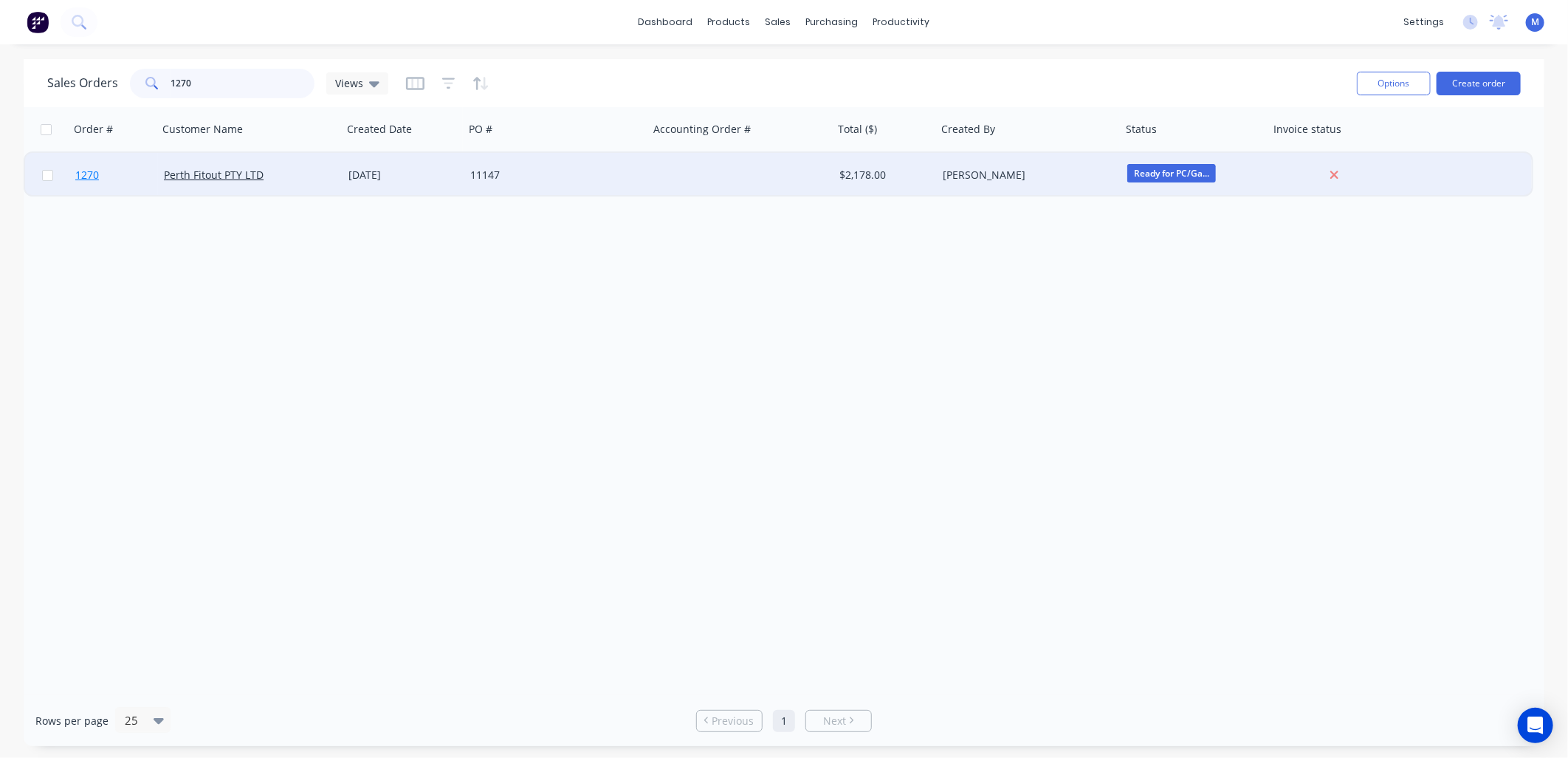
type input "1270"
click at [99, 171] on link "1270" at bounding box center [119, 174] width 89 height 44
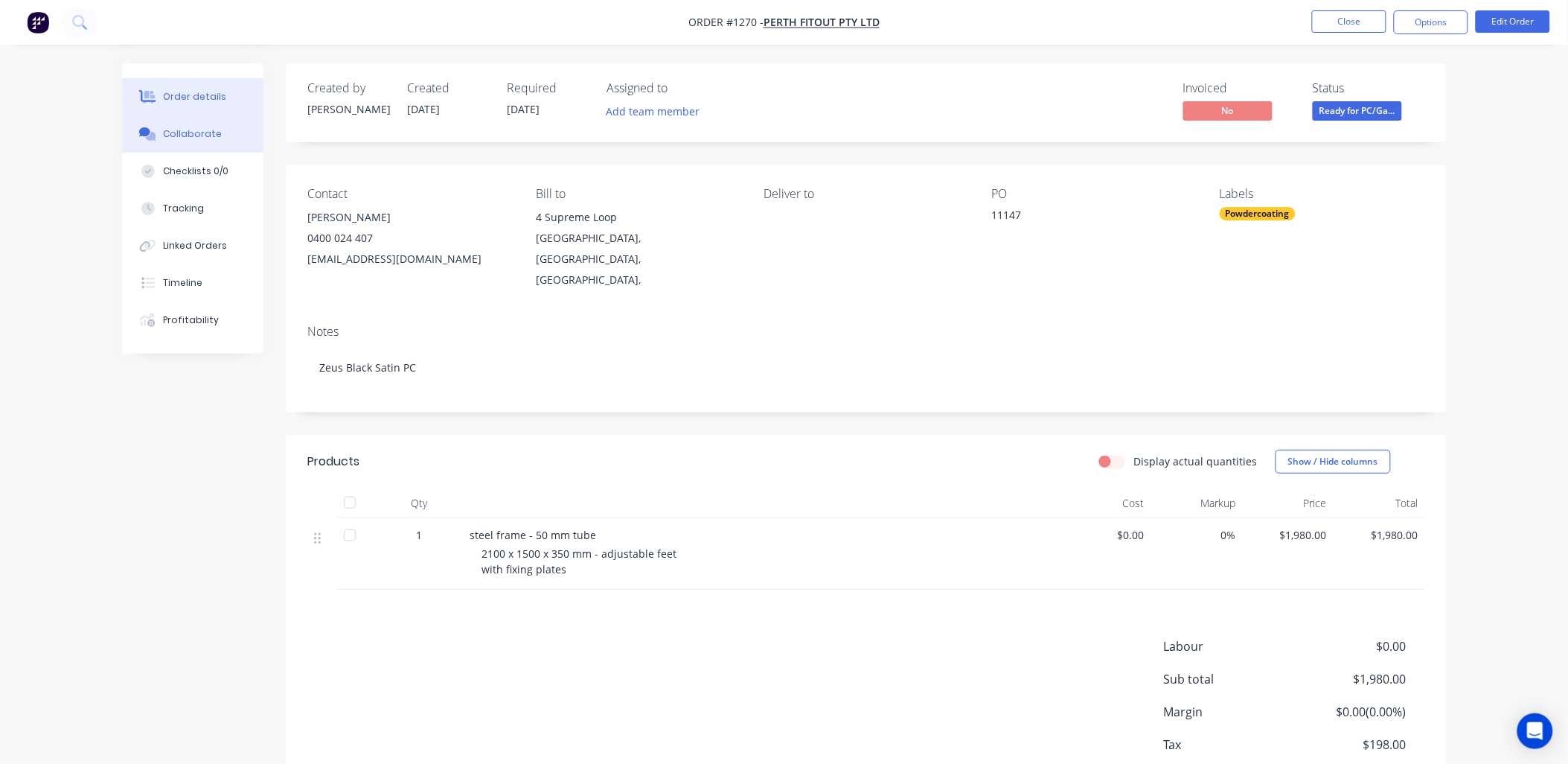
click at [195, 134] on div "Collaborate" at bounding box center [192, 134] width 59 height 14
